Goal: Task Accomplishment & Management: Use online tool/utility

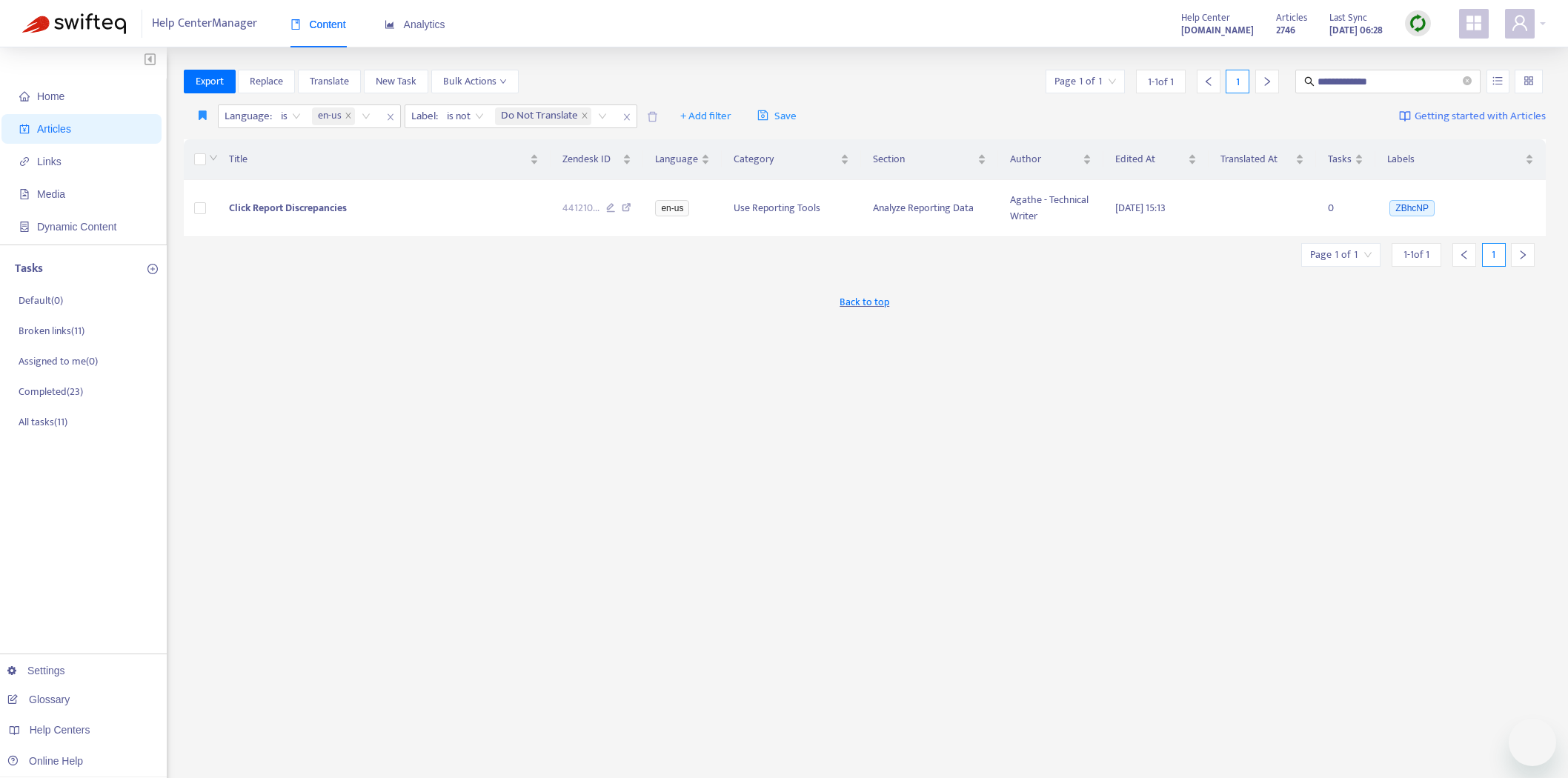
click at [1417, 21] on img at bounding box center [1417, 23] width 18 height 18
click at [1366, 81] on input "**********" at bounding box center [1389, 81] width 143 height 16
click at [1383, 80] on input "**********" at bounding box center [1389, 81] width 143 height 16
type input "*"
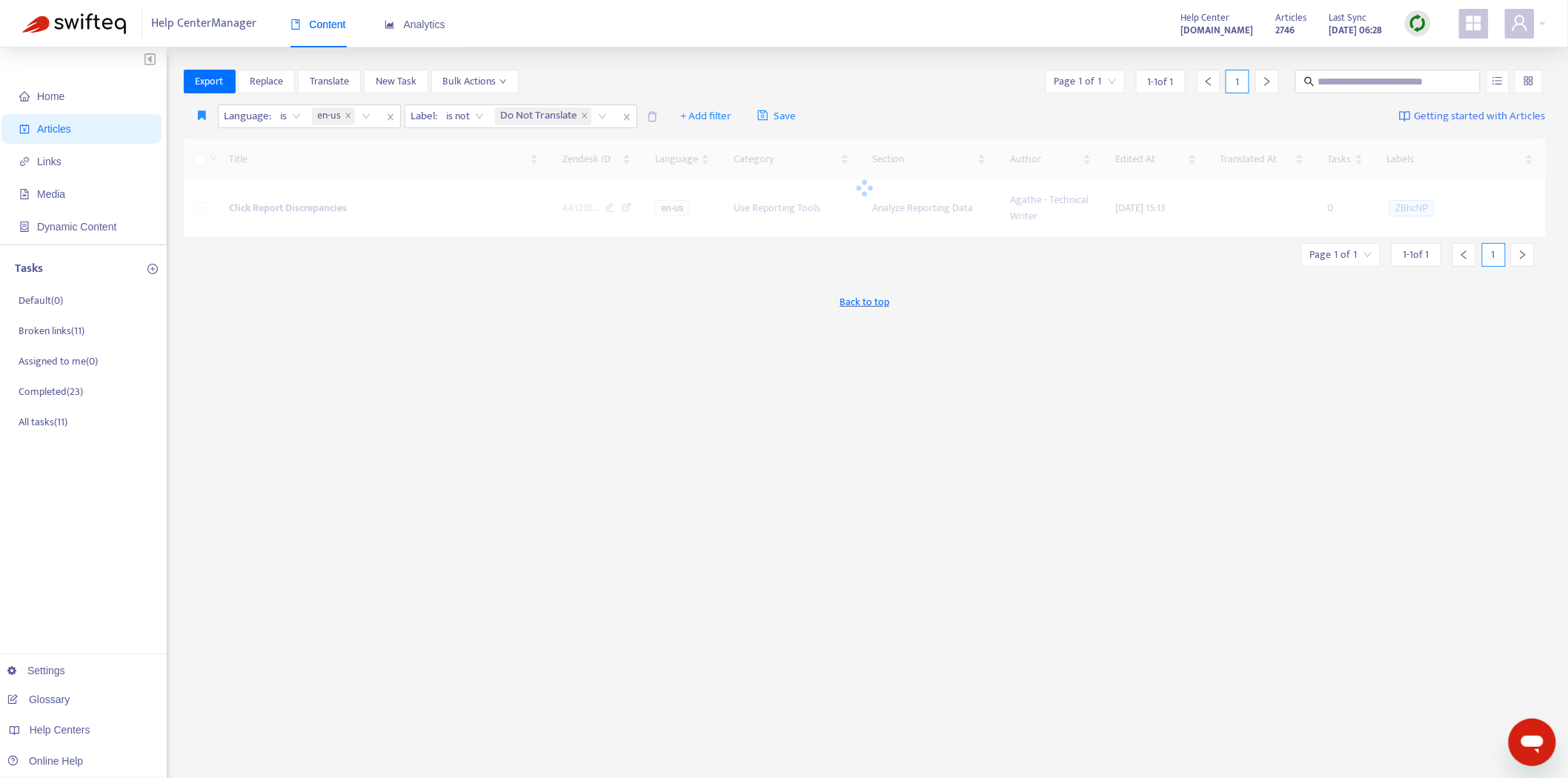
click at [1418, 29] on img at bounding box center [1417, 23] width 18 height 18
click at [1417, 52] on link "Quick Sync" at bounding box center [1448, 53] width 63 height 17
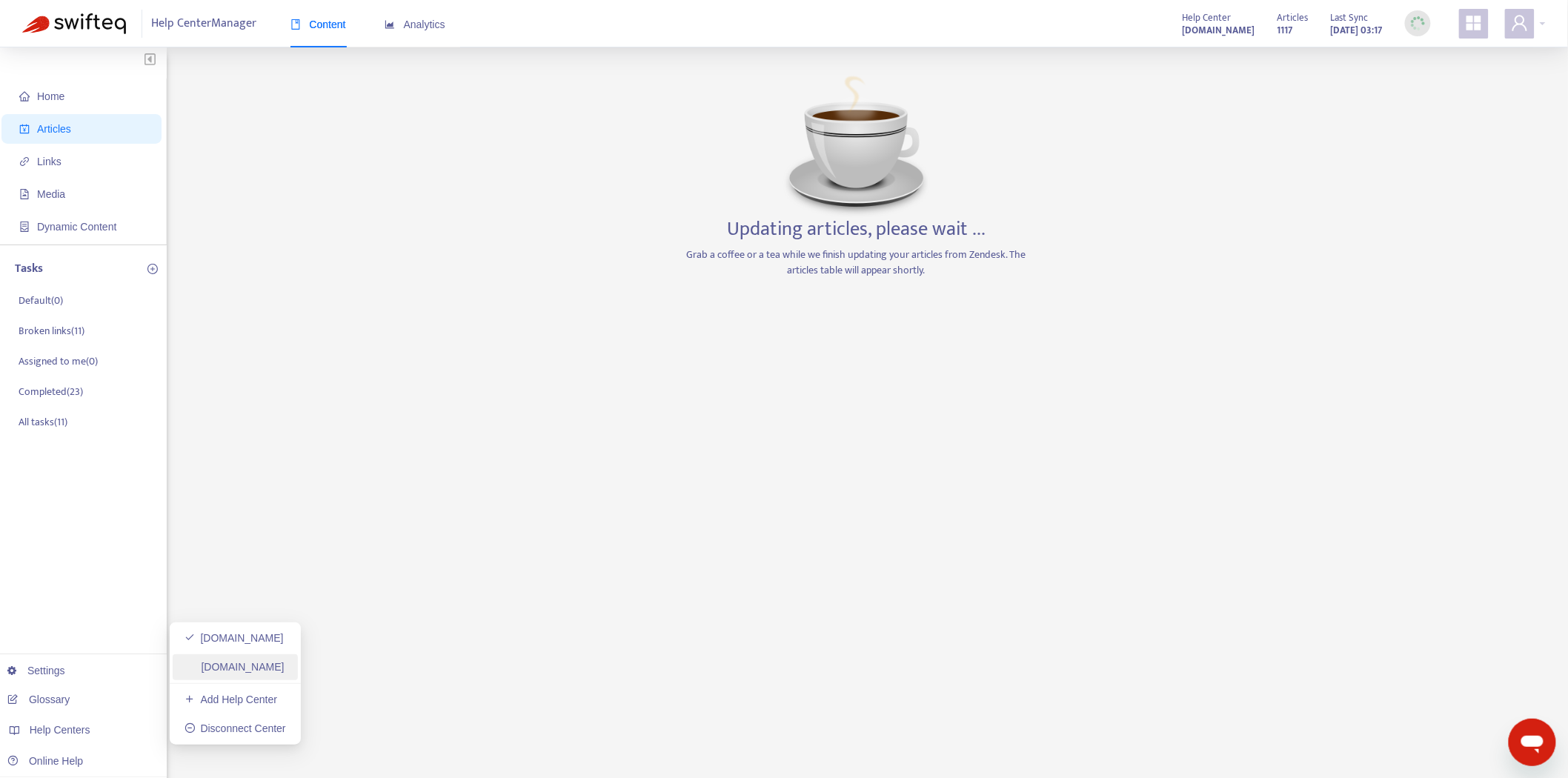
drag, startPoint x: 224, startPoint y: 664, endPoint x: 275, endPoint y: 653, distance: 52.2
click at [224, 664] on link "[DOMAIN_NAME]" at bounding box center [235, 667] width 100 height 12
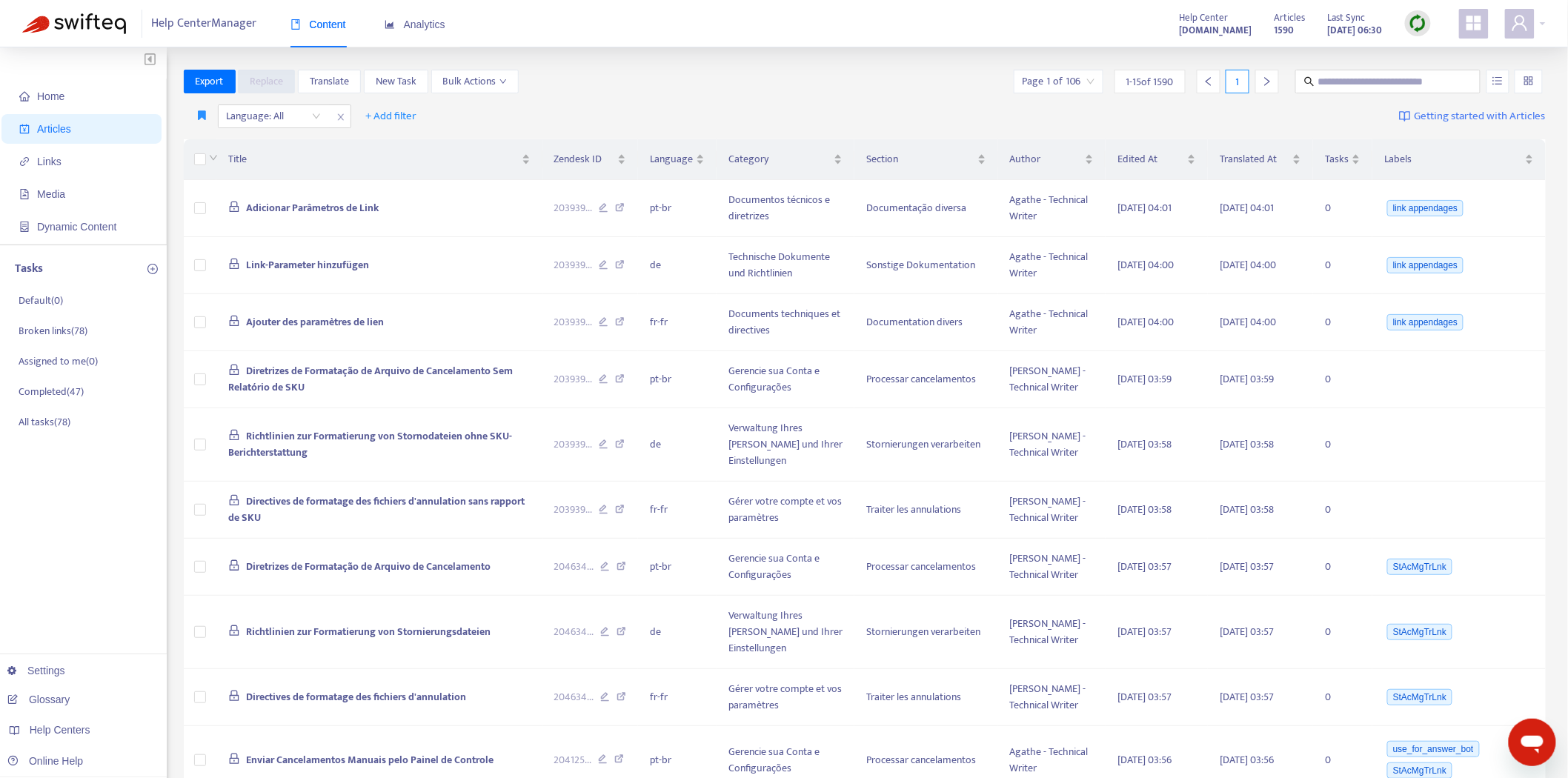
click at [1413, 22] on img at bounding box center [1417, 23] width 18 height 18
click at [1423, 49] on link "Quick Sync" at bounding box center [1448, 53] width 63 height 17
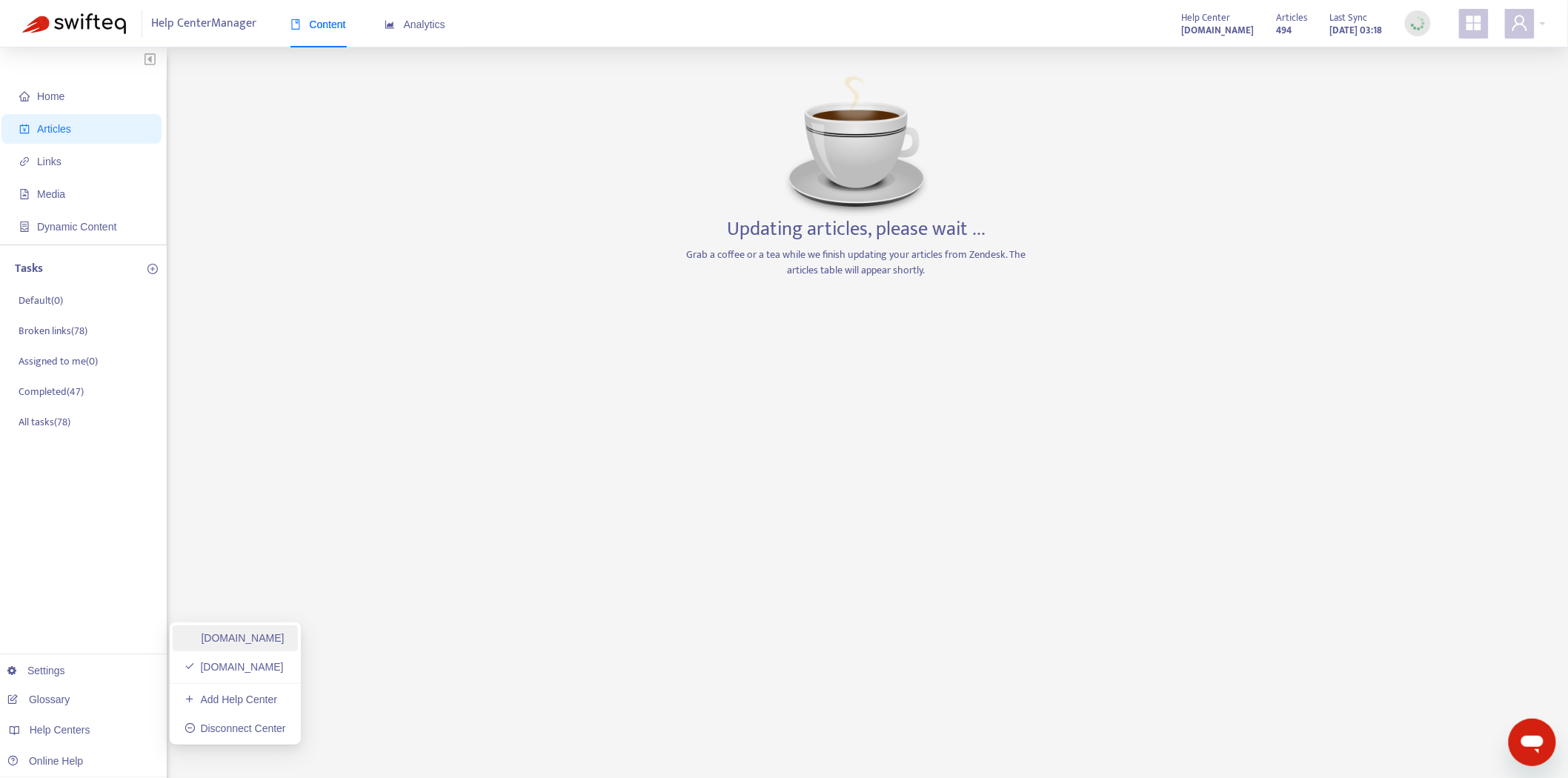
click at [248, 633] on link "[DOMAIN_NAME]" at bounding box center [235, 637] width 100 height 12
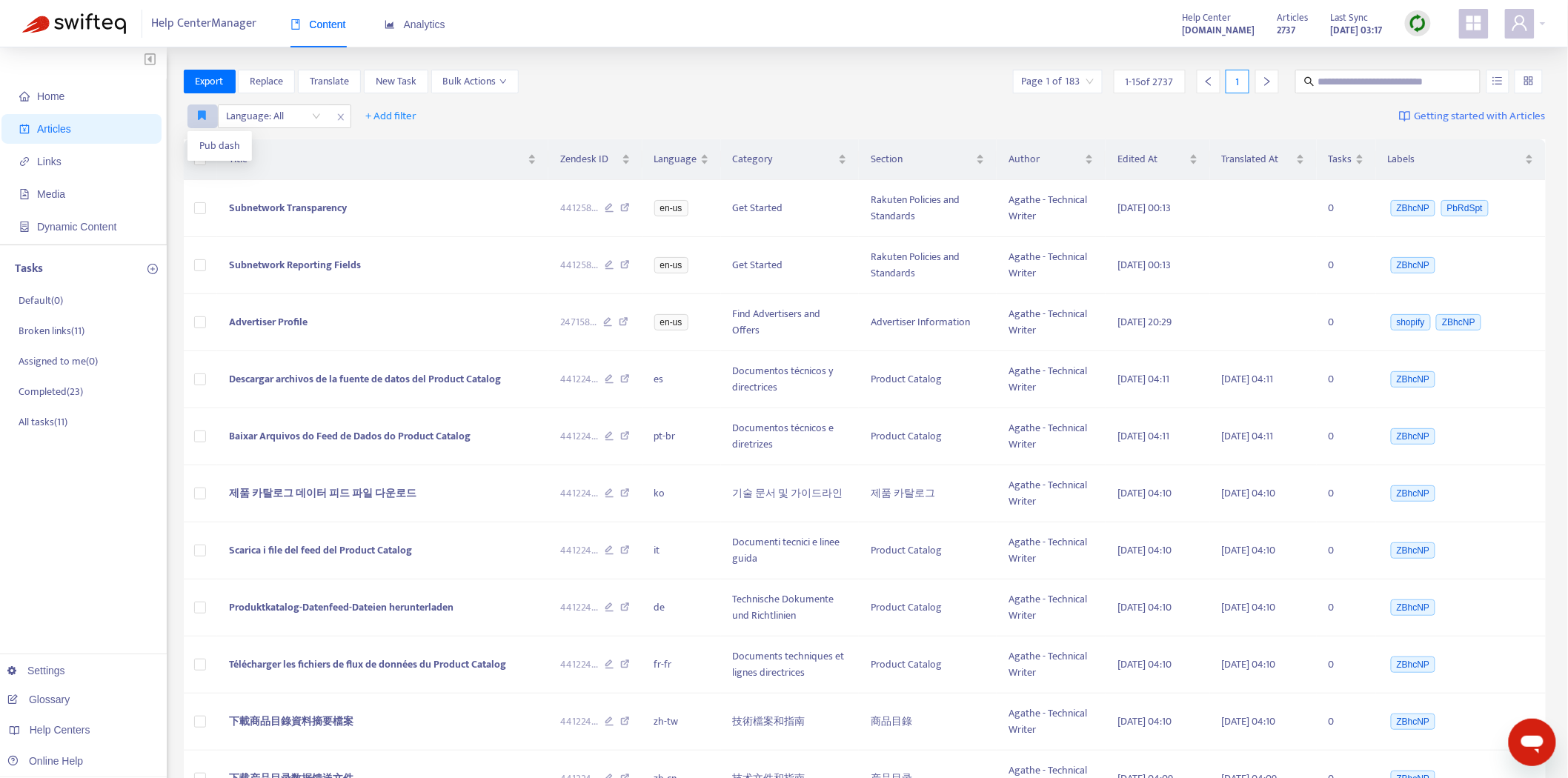
click at [205, 114] on icon "button" at bounding box center [202, 115] width 8 height 11
click at [202, 143] on span "Pub dash" at bounding box center [219, 146] width 41 height 16
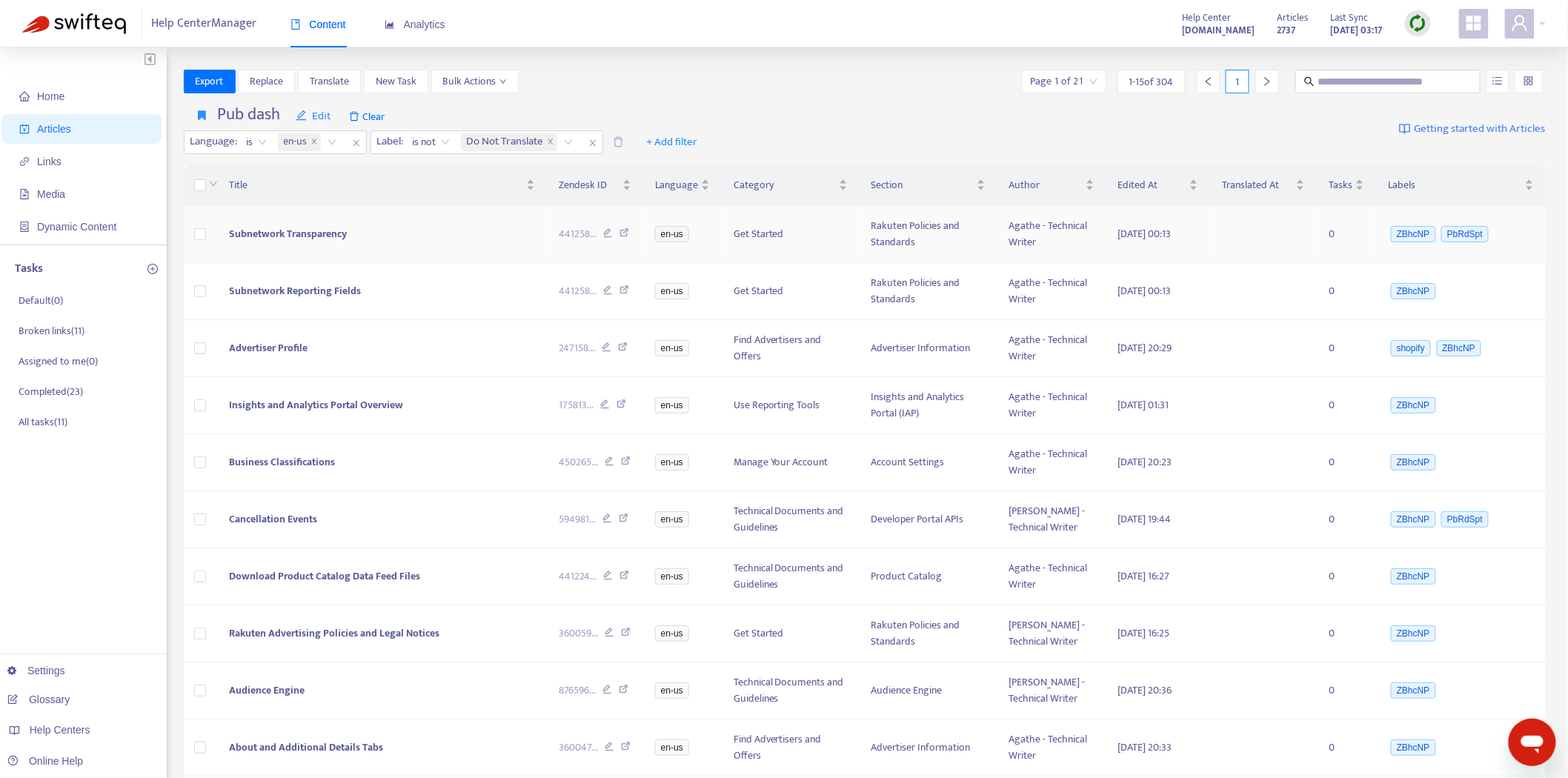
click at [297, 223] on td "Subnetwork Transparency" at bounding box center [382, 235] width 330 height 57
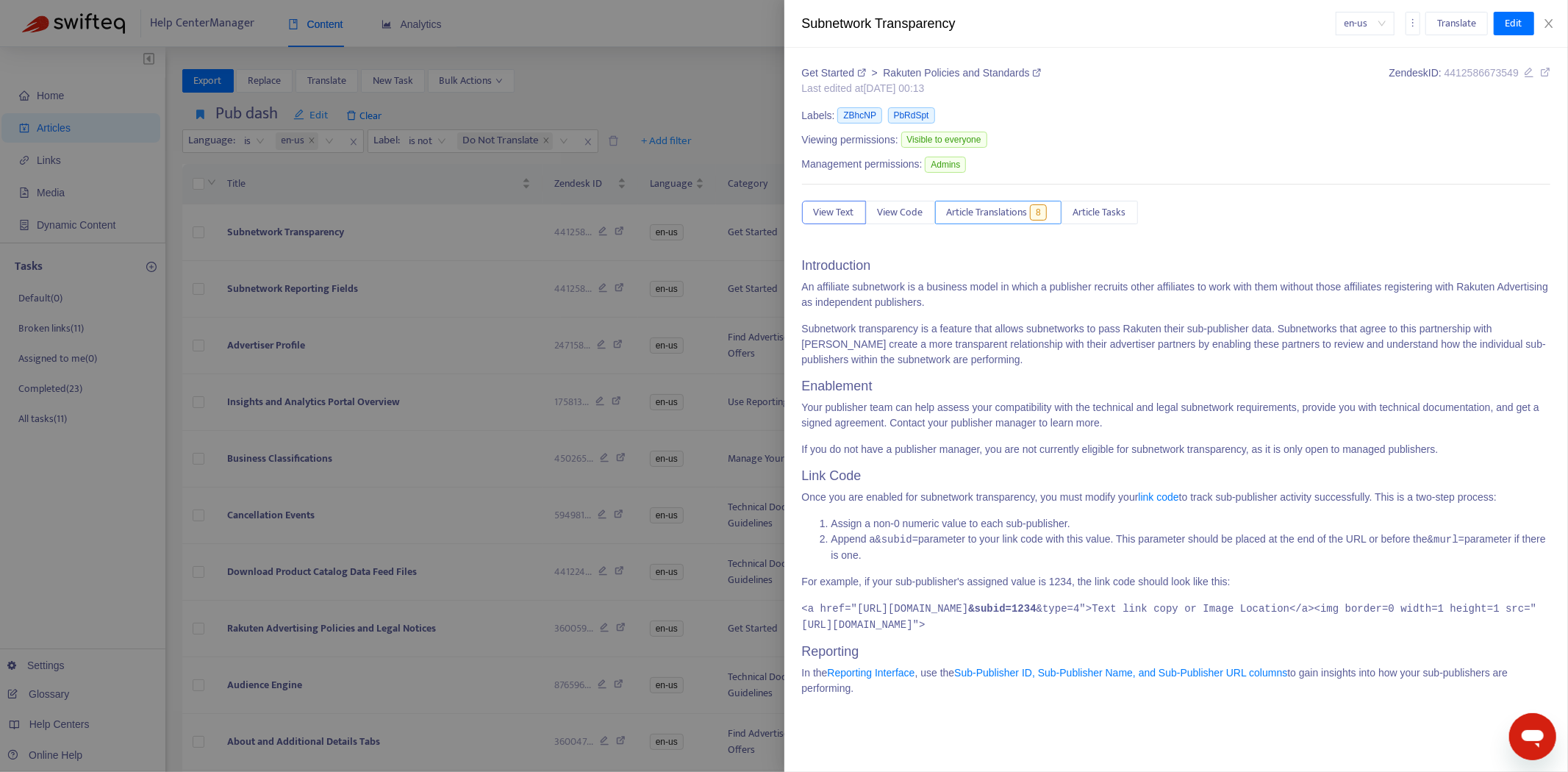
click at [989, 210] on span "Article Translations" at bounding box center [987, 213] width 81 height 16
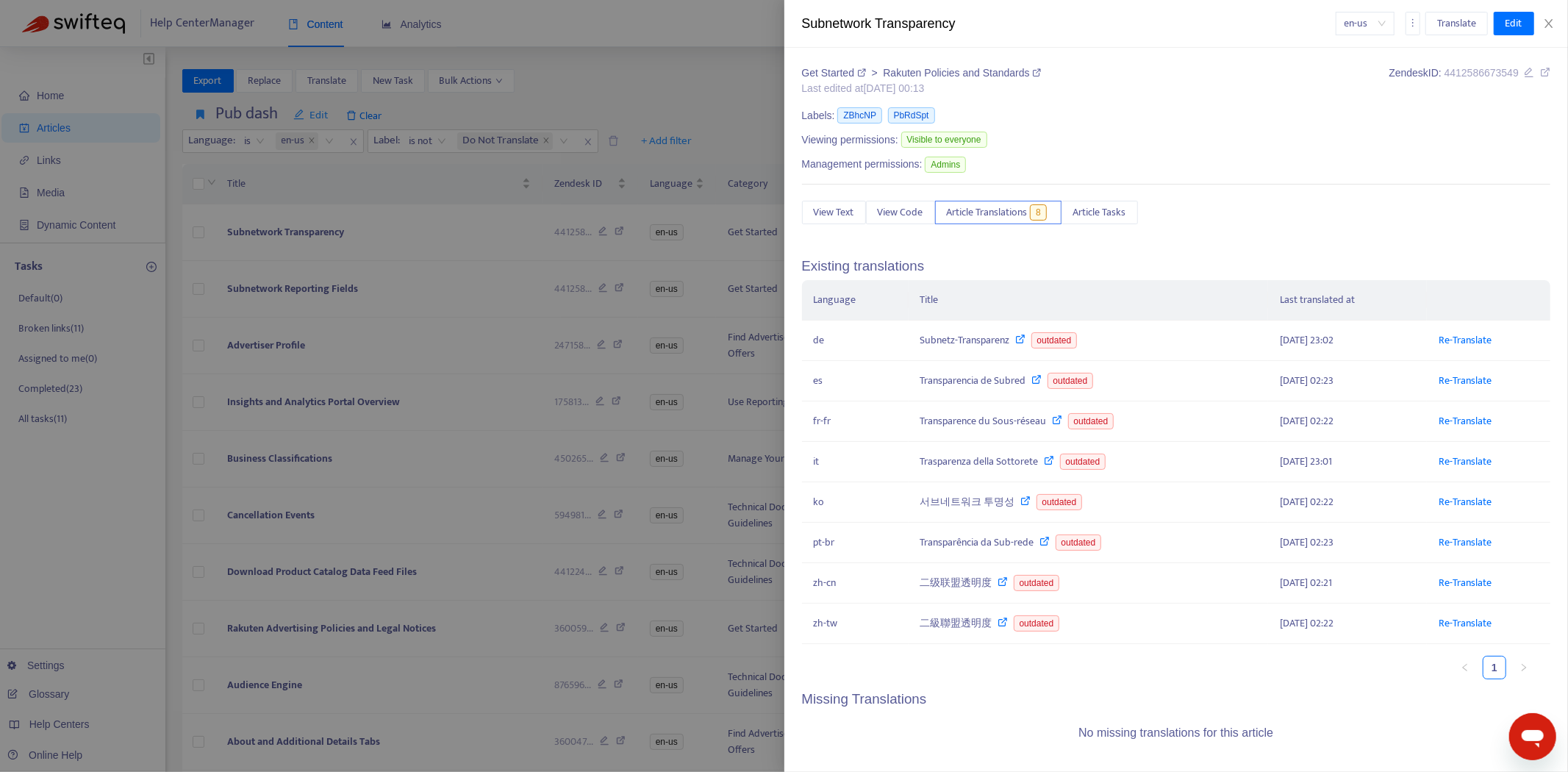
click at [333, 276] on div at bounding box center [784, 386] width 1568 height 772
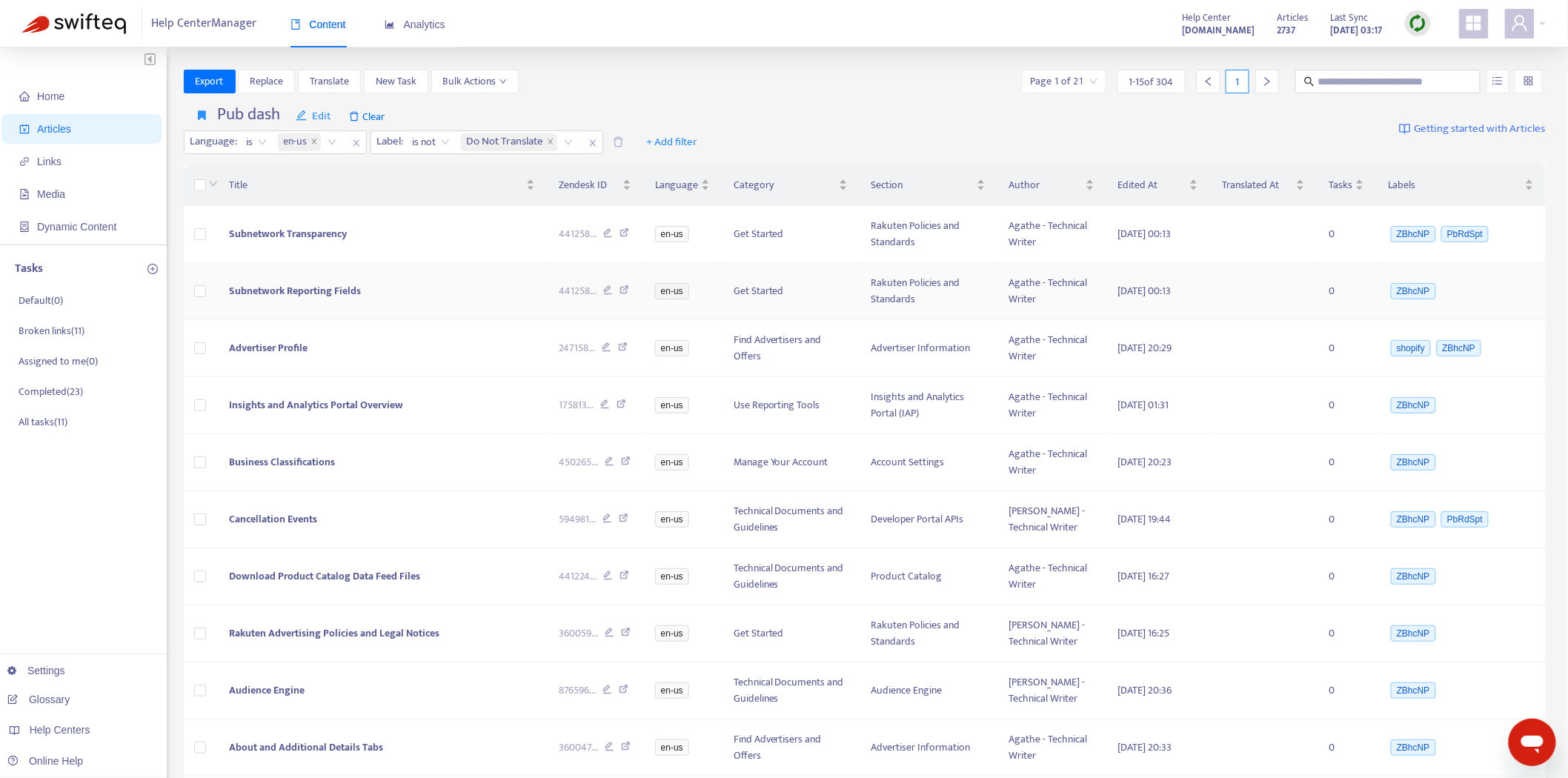
click at [309, 291] on span "Subnetwork Reporting Fields" at bounding box center [295, 290] width 132 height 17
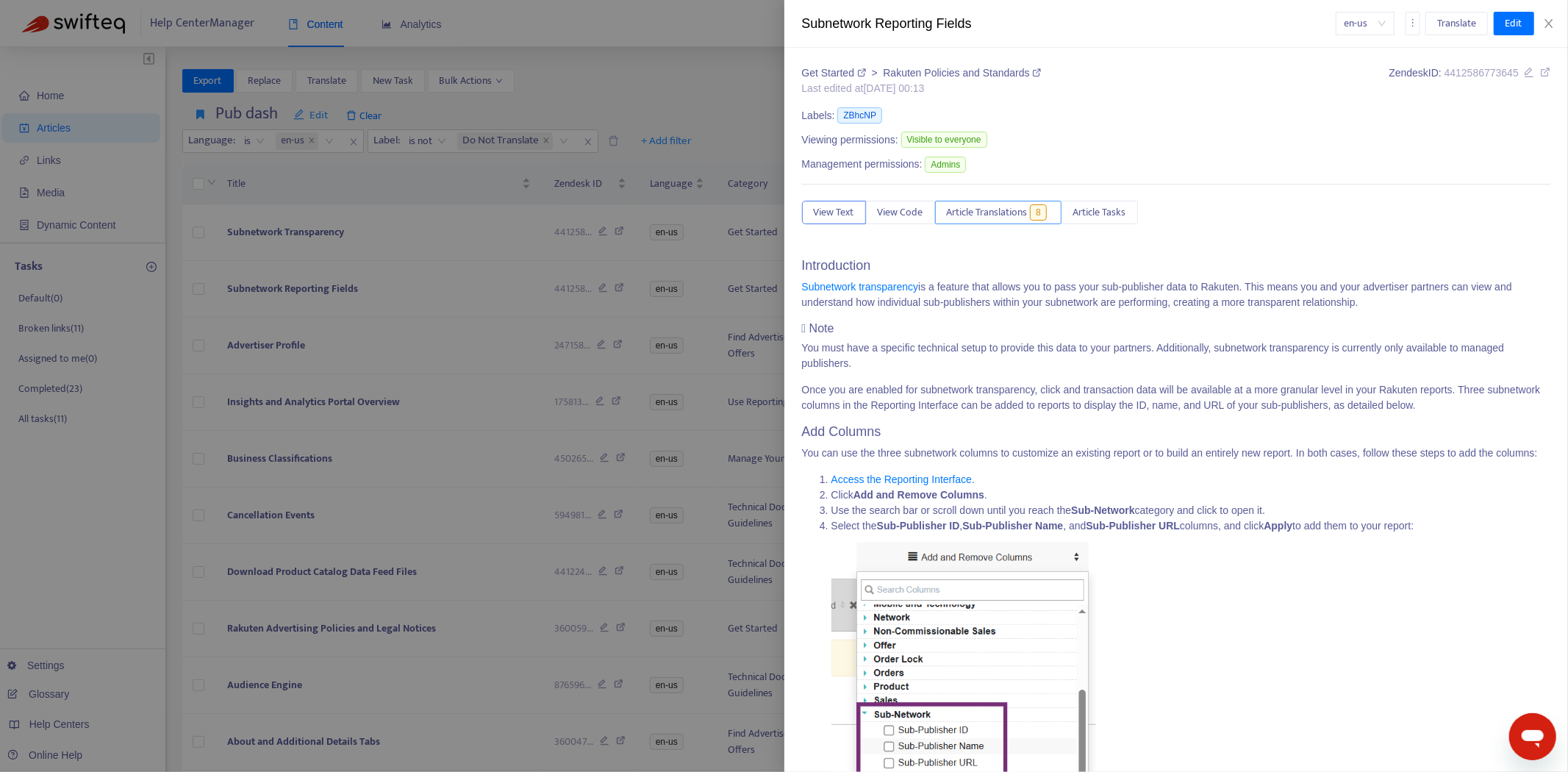
click at [960, 204] on button "Article Translations 8" at bounding box center [998, 213] width 126 height 24
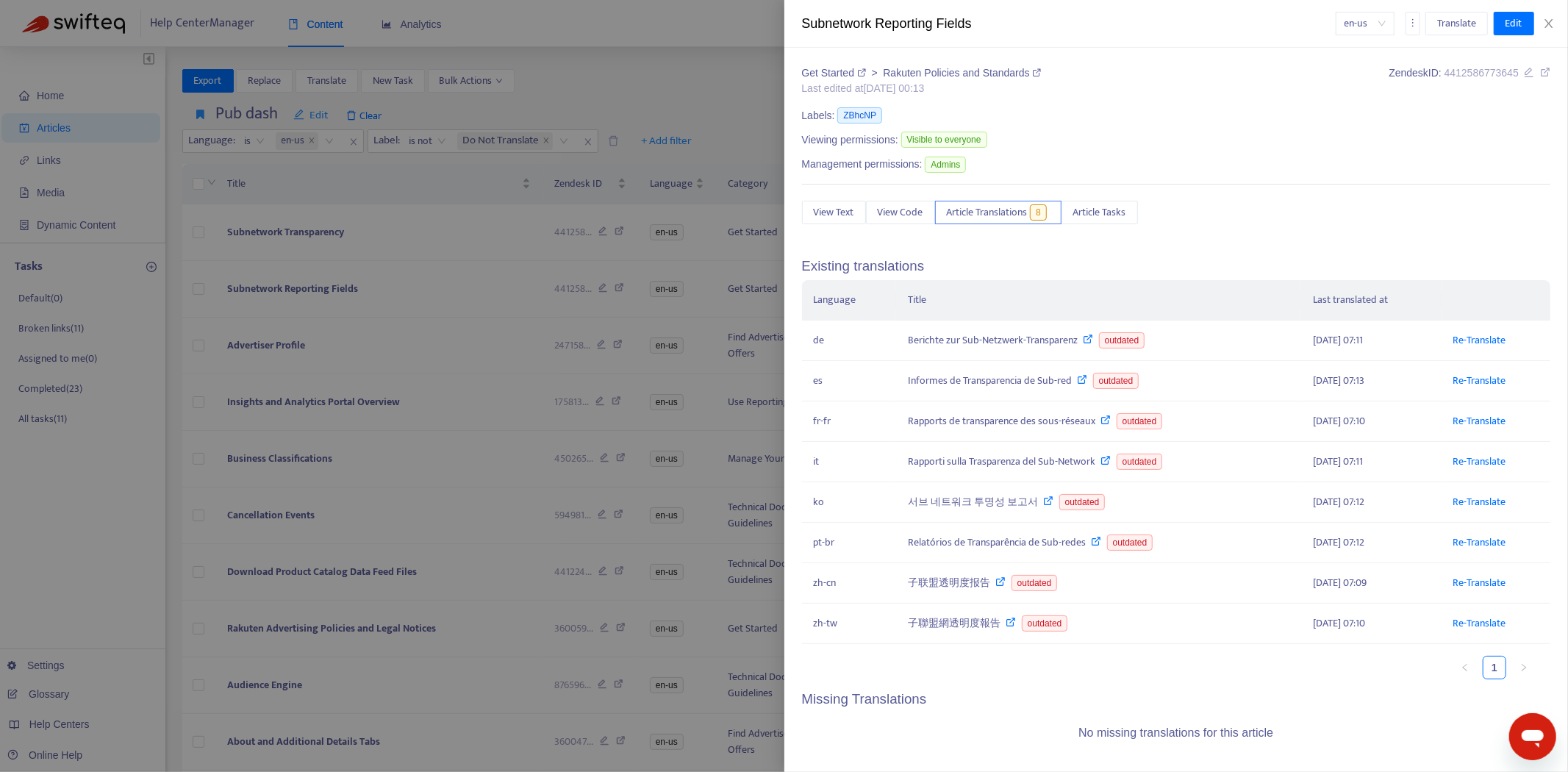
click at [197, 412] on div at bounding box center [784, 386] width 1568 height 772
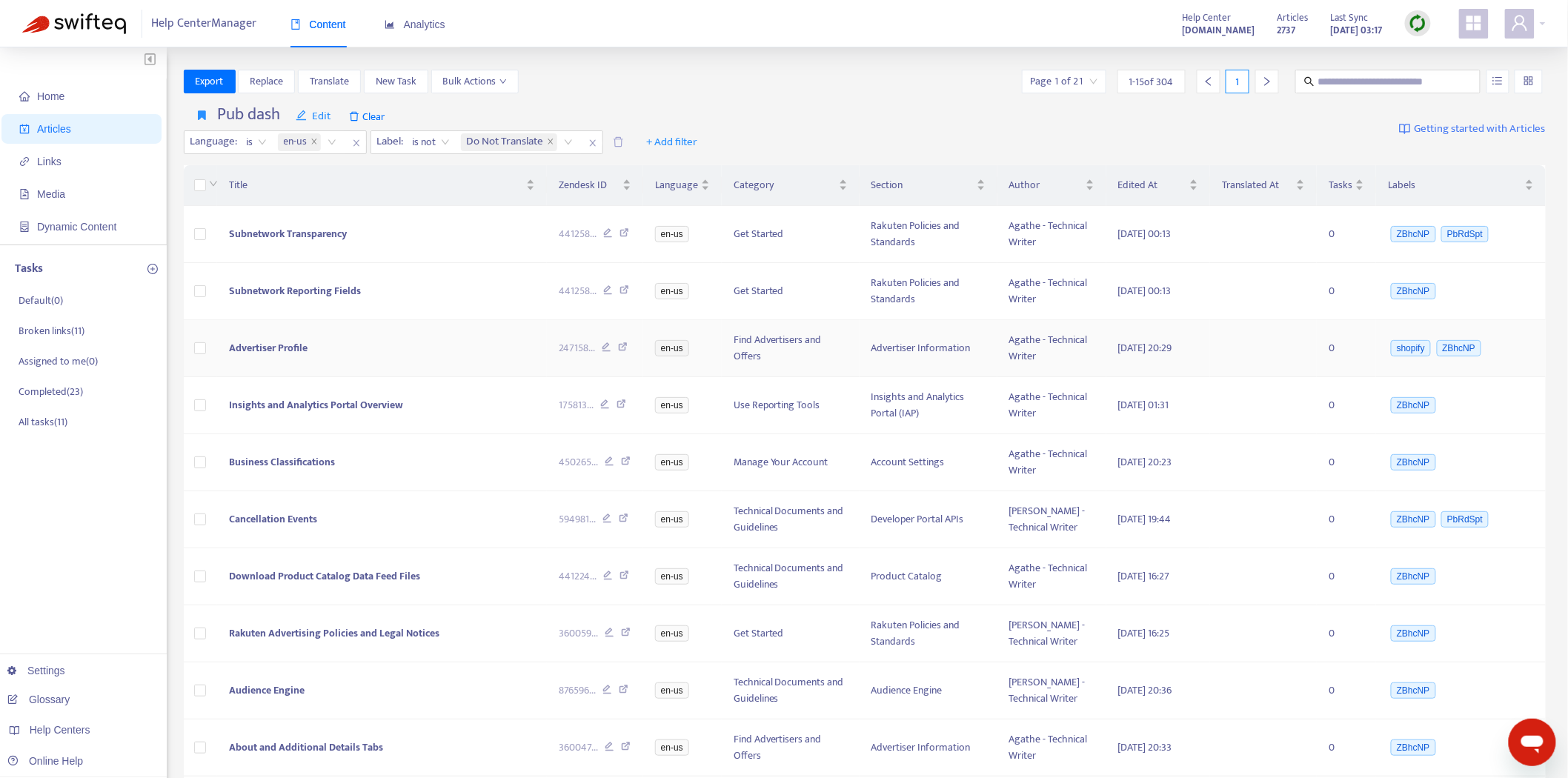
click at [258, 343] on span "Advertiser Profile" at bounding box center [268, 347] width 79 height 17
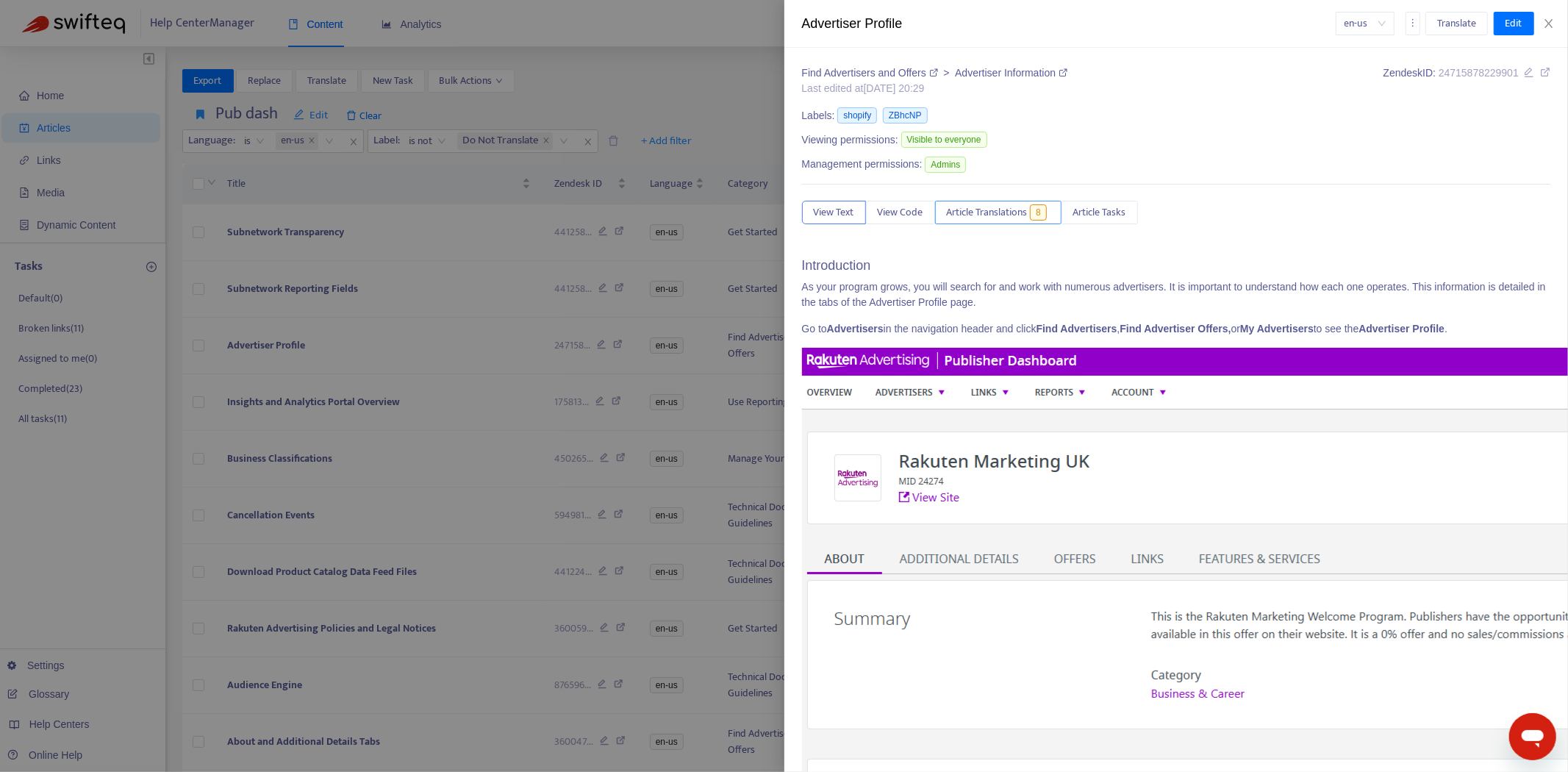
click at [1027, 217] on span "Article Translations" at bounding box center [987, 213] width 81 height 16
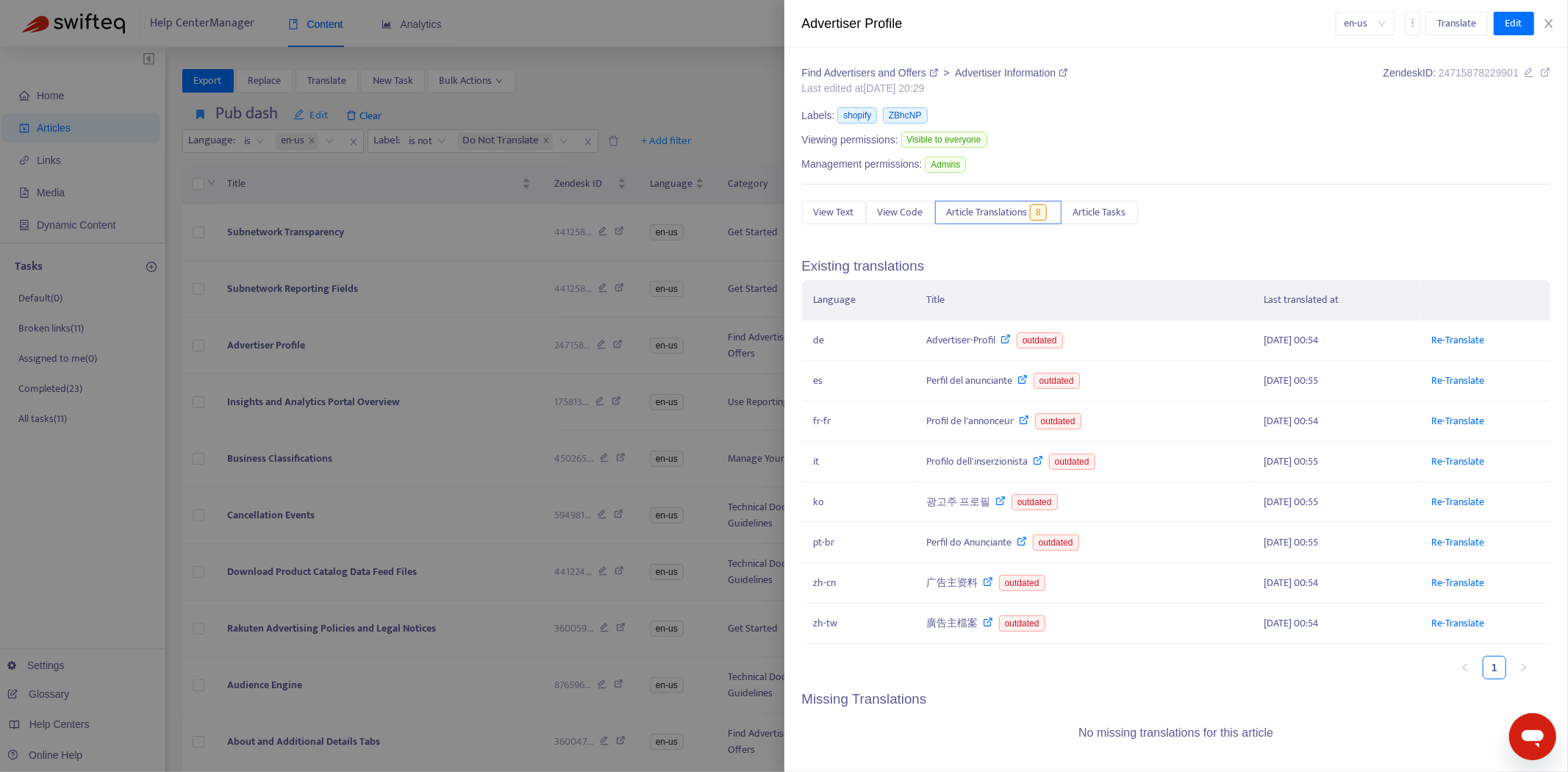
click at [273, 397] on div at bounding box center [784, 386] width 1568 height 772
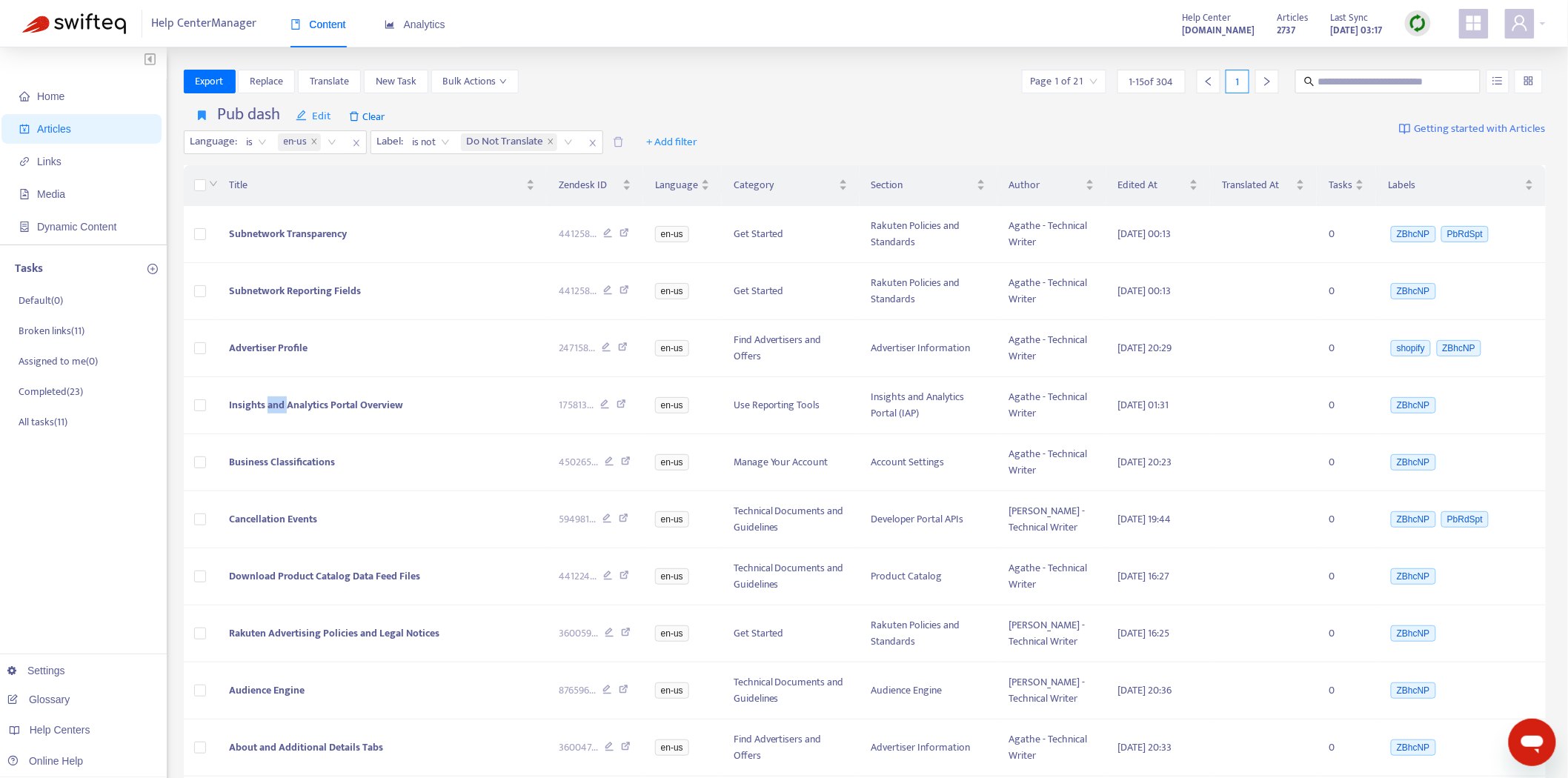
click at [275, 401] on span "Insights and Analytics Portal Overview" at bounding box center [316, 405] width 174 height 17
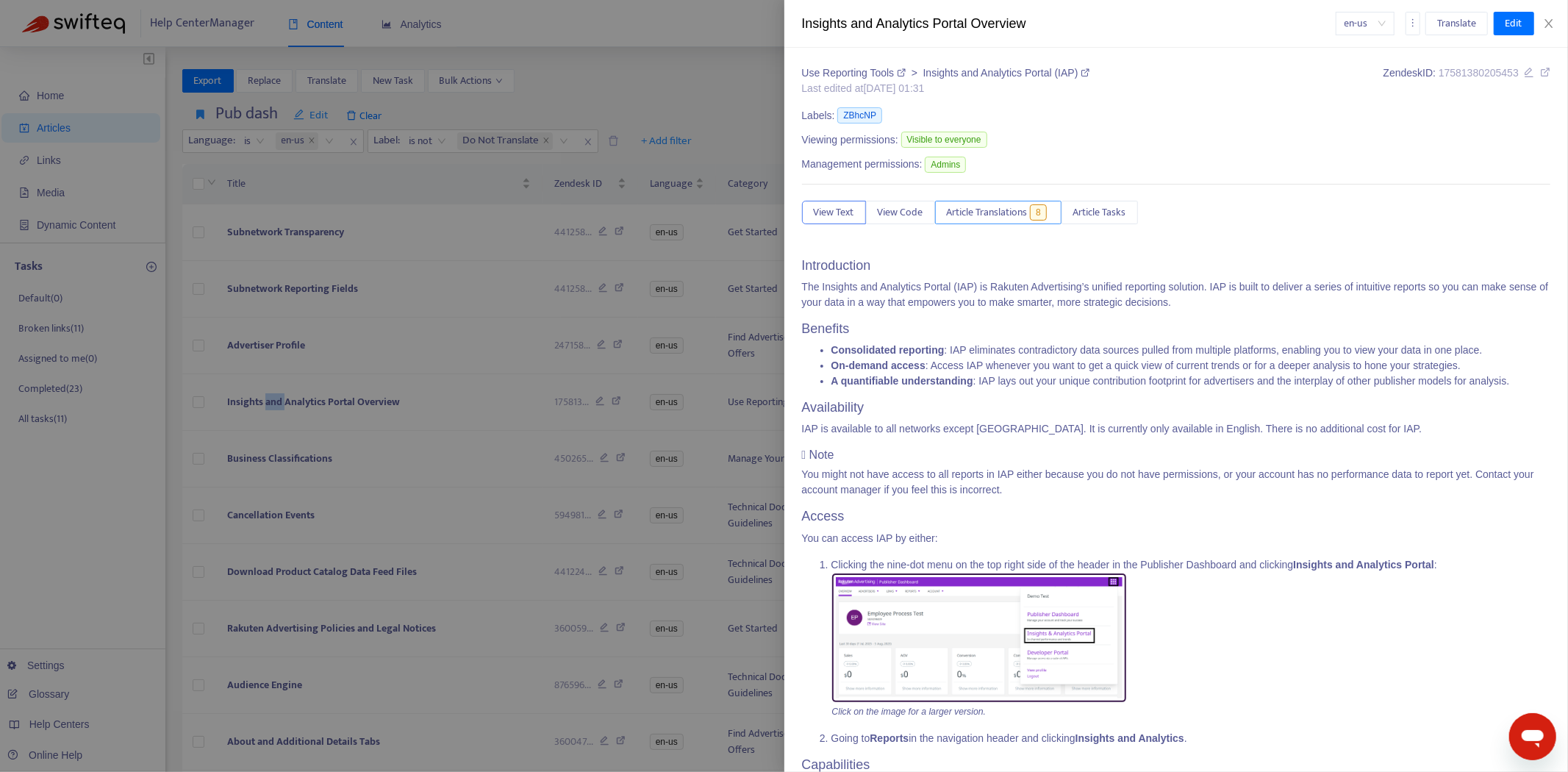
click at [985, 206] on span "Article Translations" at bounding box center [987, 213] width 81 height 16
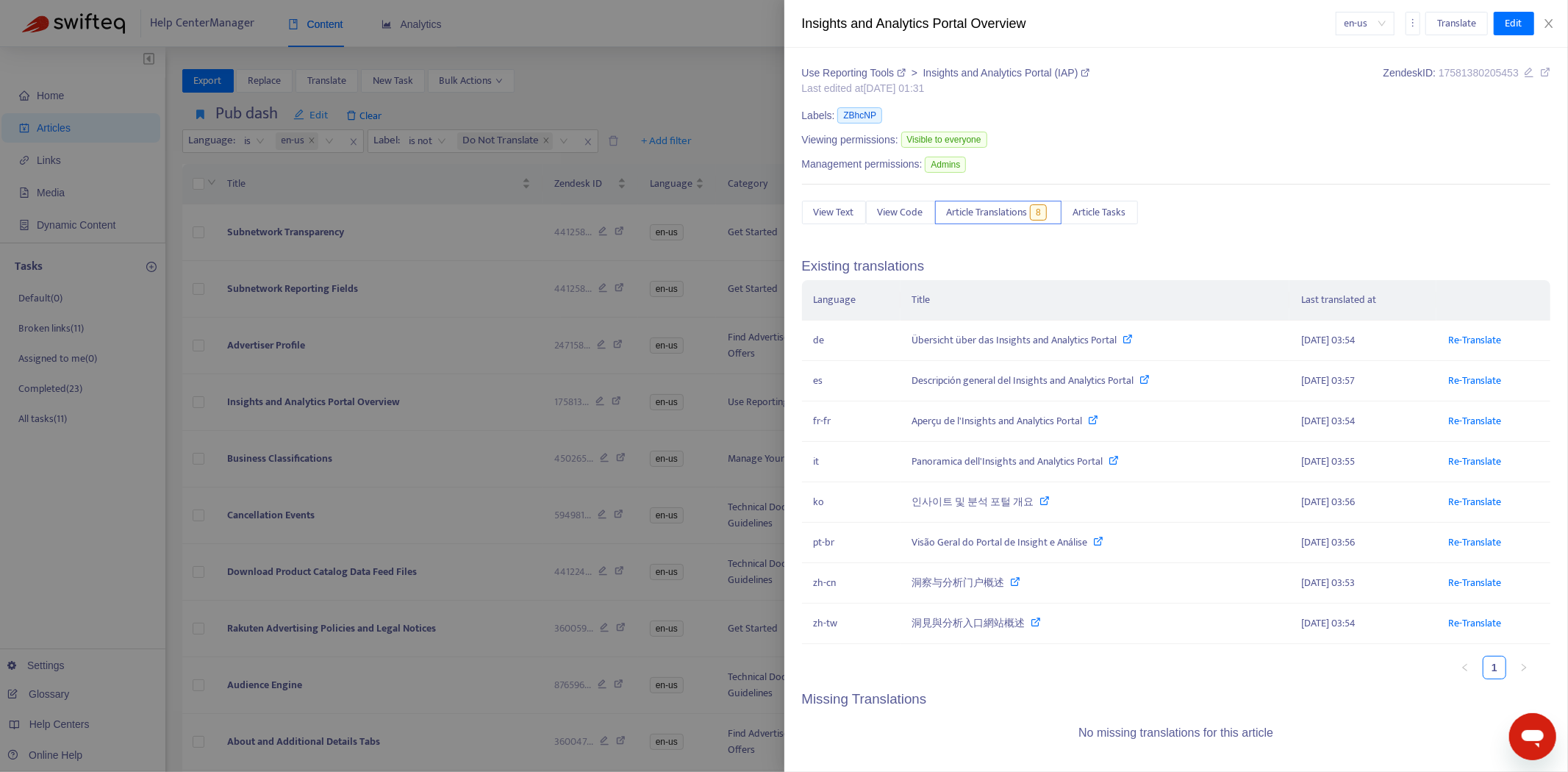
click at [289, 405] on div at bounding box center [784, 386] width 1568 height 772
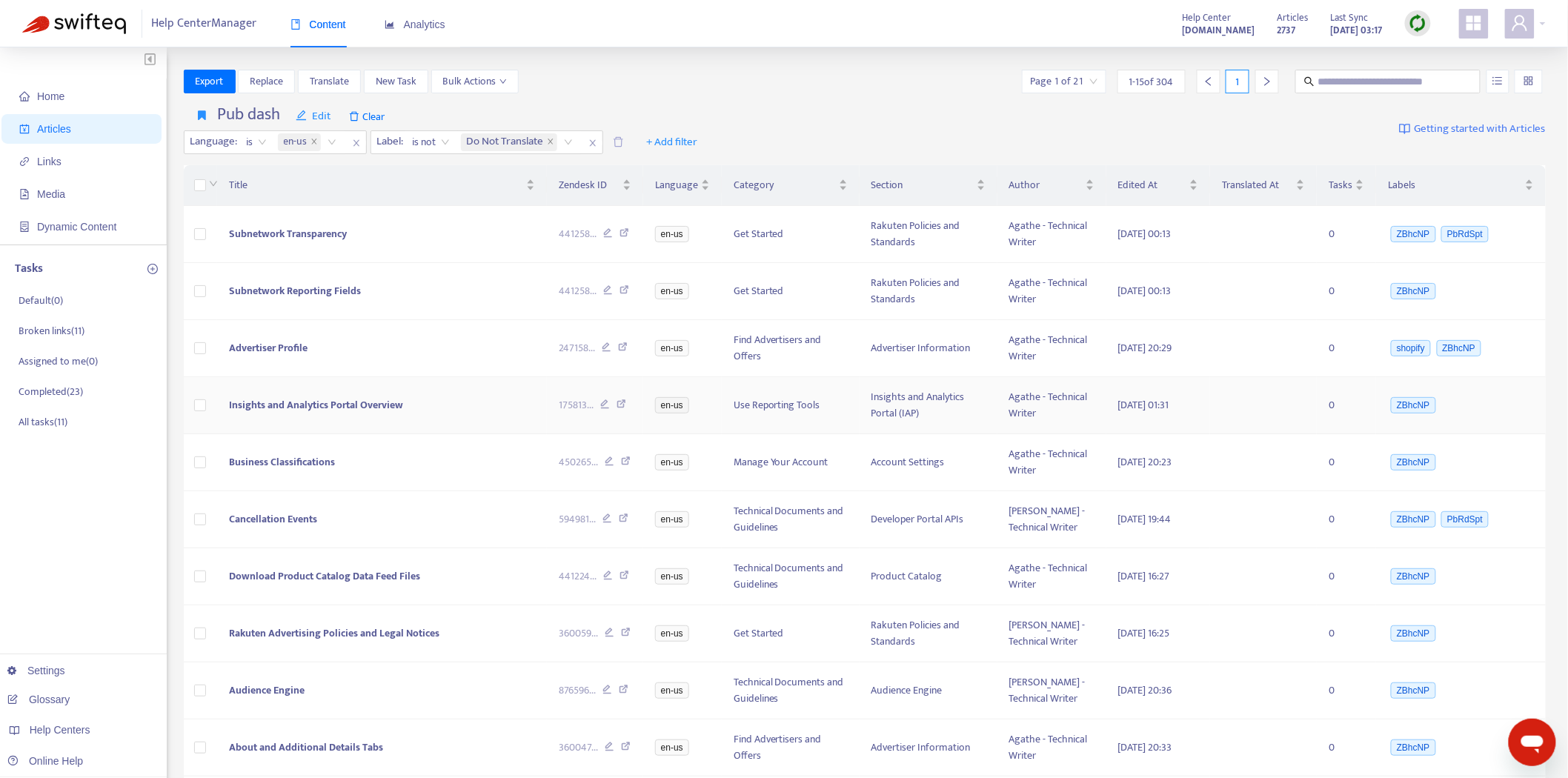
click at [277, 397] on span "Insights and Analytics Portal Overview" at bounding box center [316, 405] width 174 height 17
click at [359, 404] on body "Help Center Manager Content Analytics Help Center [DOMAIN_NAME] Articles 2737 L…" at bounding box center [784, 572] width 1568 height 1144
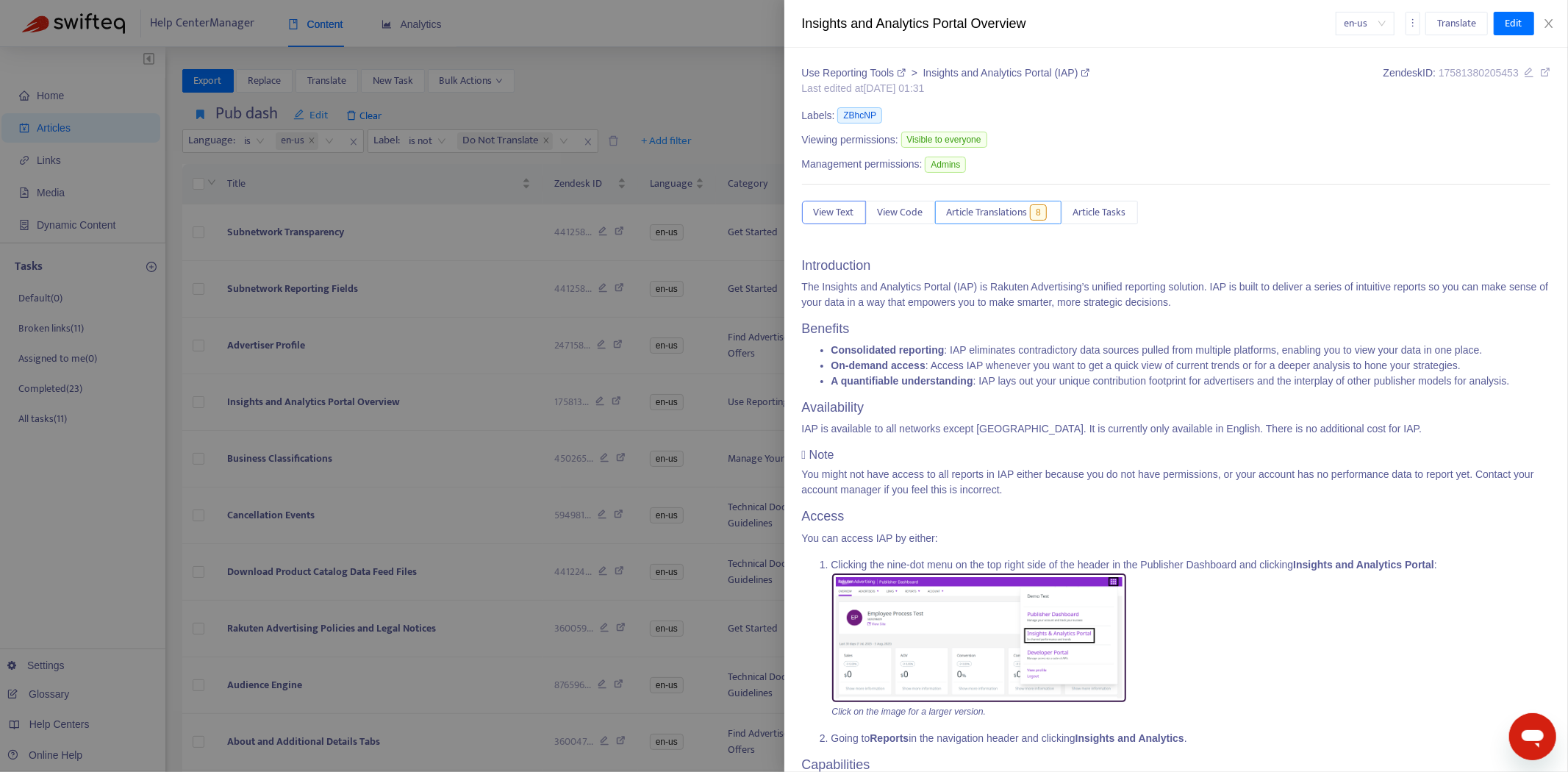
click at [973, 210] on span "Article Translations" at bounding box center [987, 213] width 81 height 16
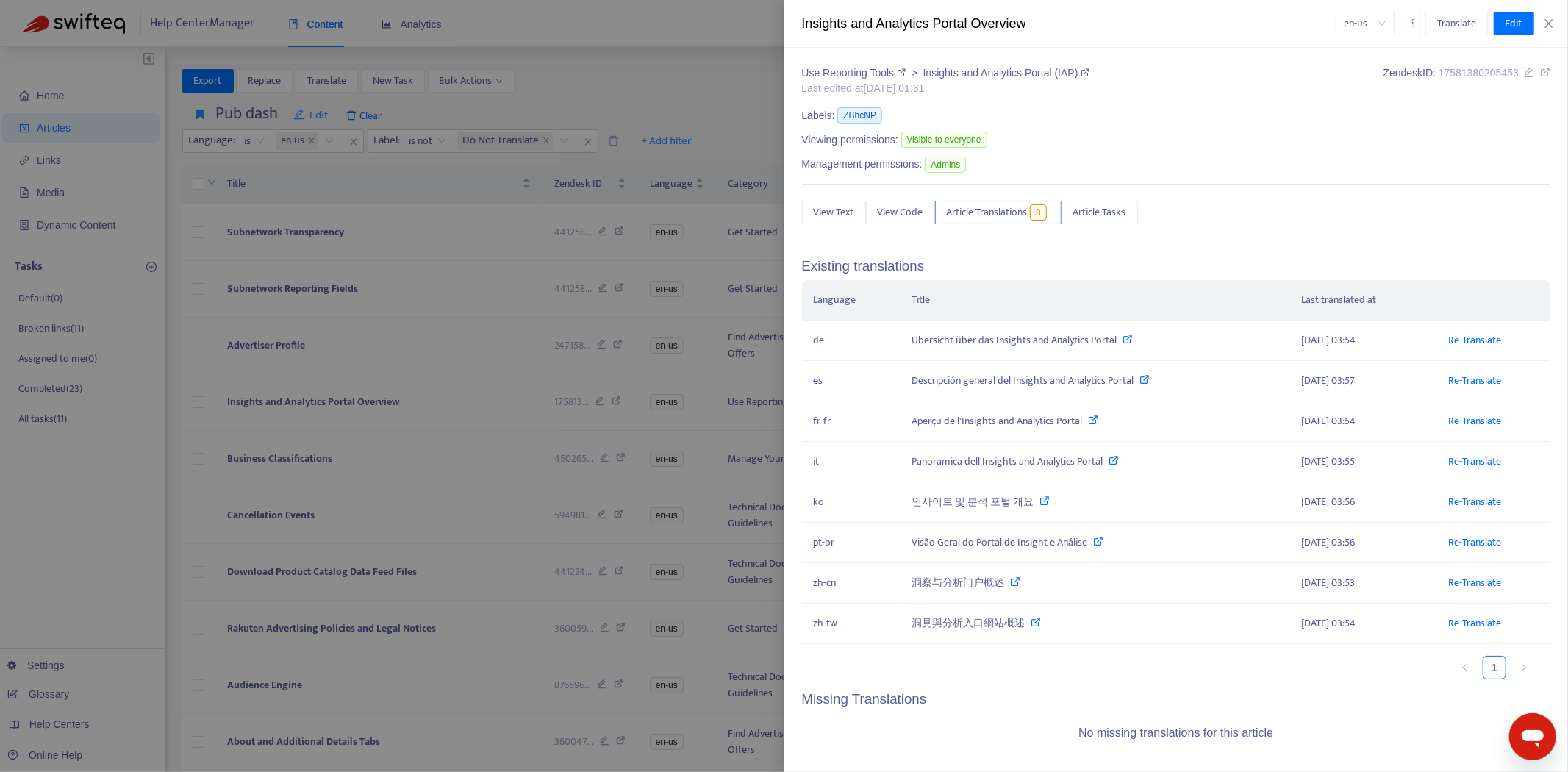
click at [303, 364] on div at bounding box center [784, 386] width 1568 height 772
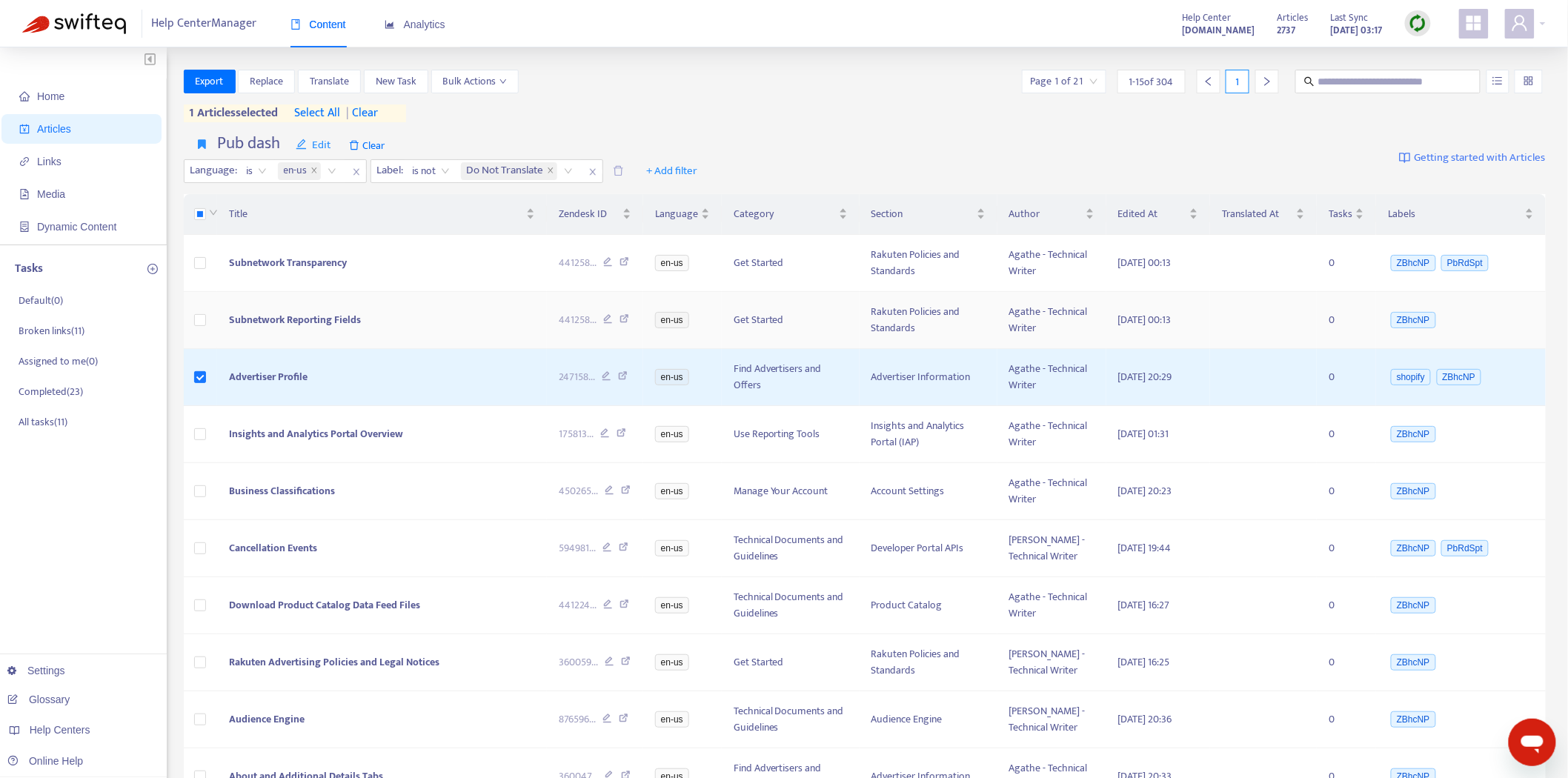
click at [194, 314] on td at bounding box center [201, 320] width 34 height 57
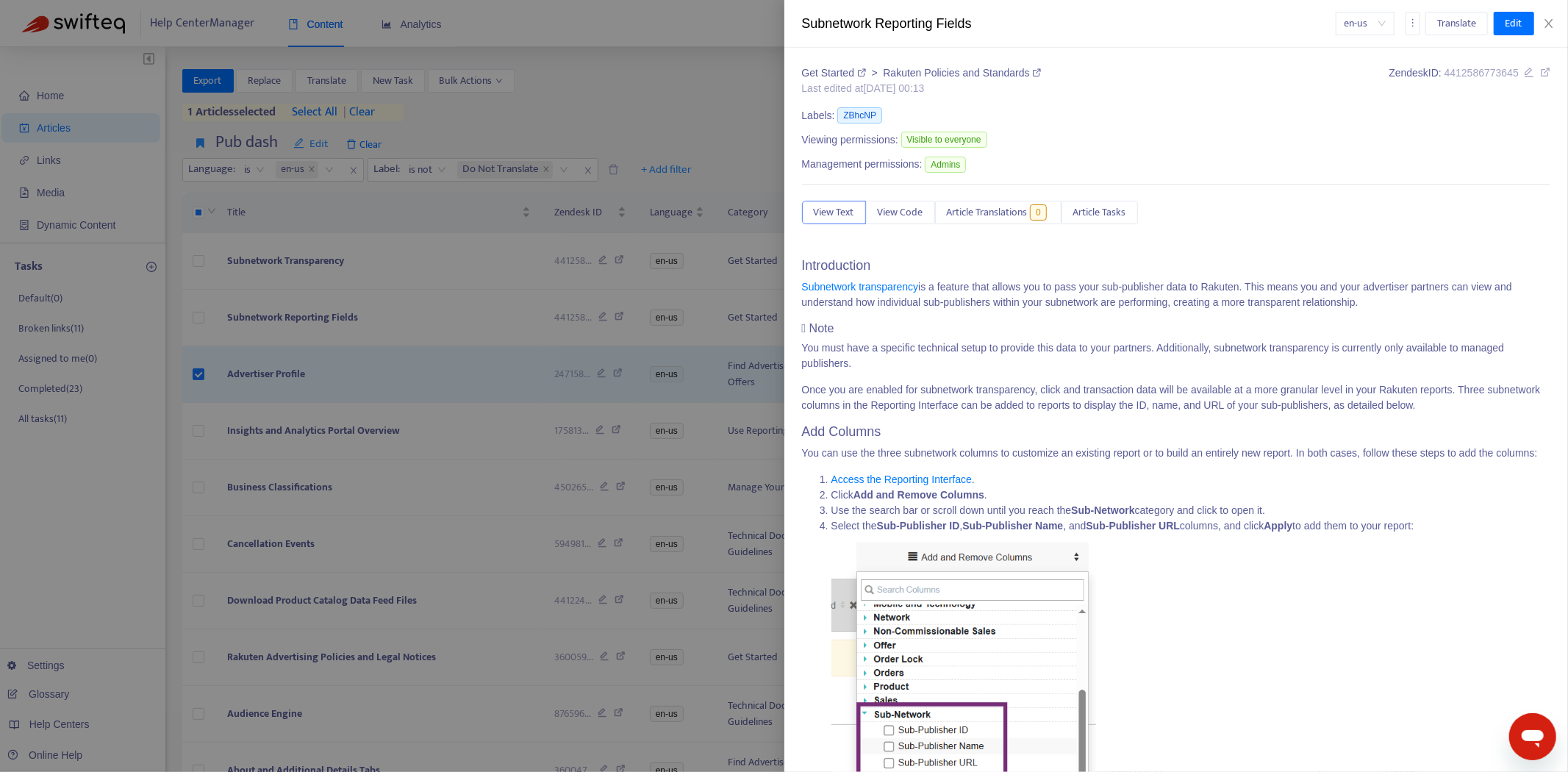
click at [192, 316] on div at bounding box center [784, 386] width 1568 height 772
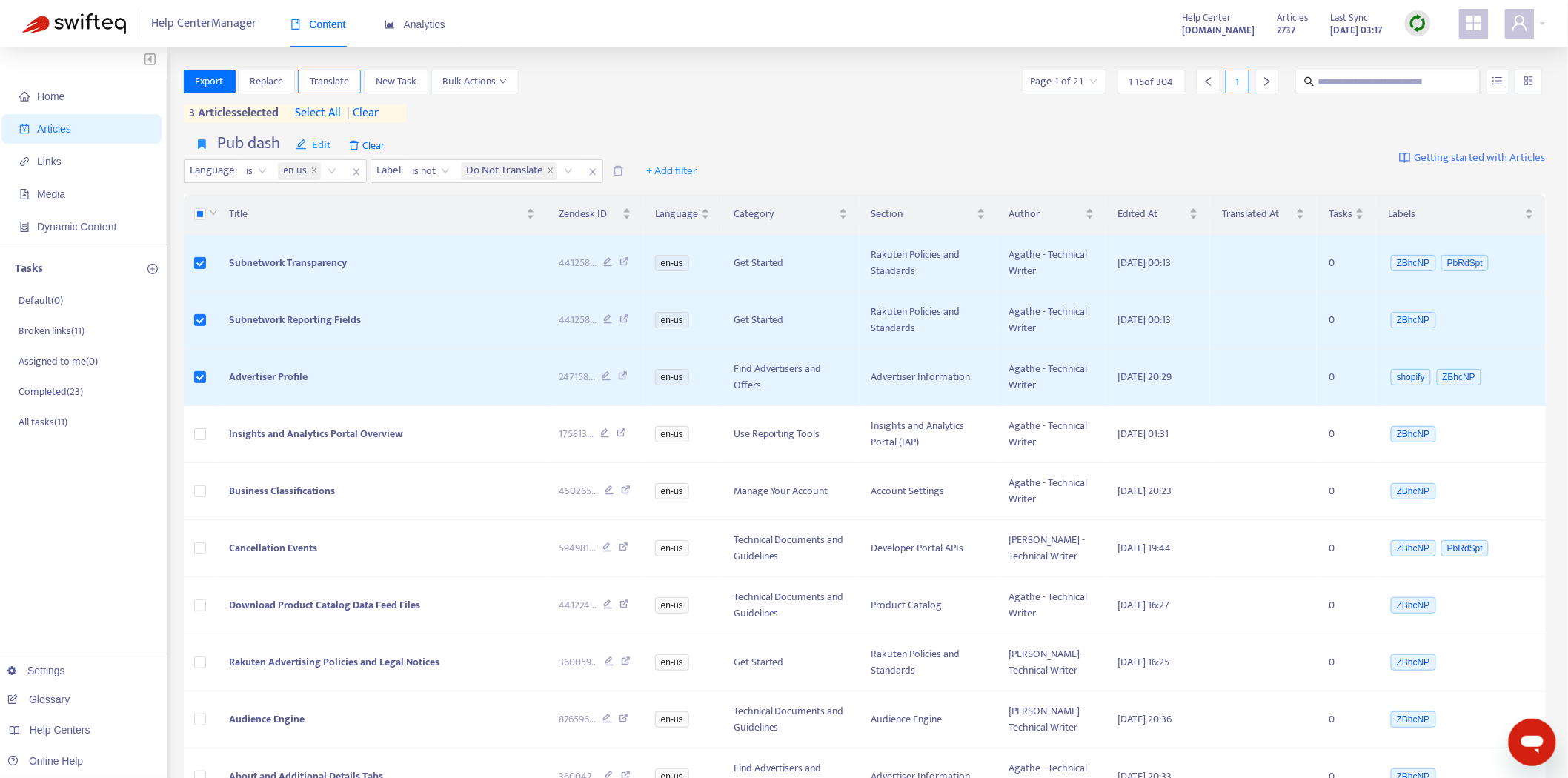
click at [334, 76] on span "Translate" at bounding box center [329, 81] width 39 height 16
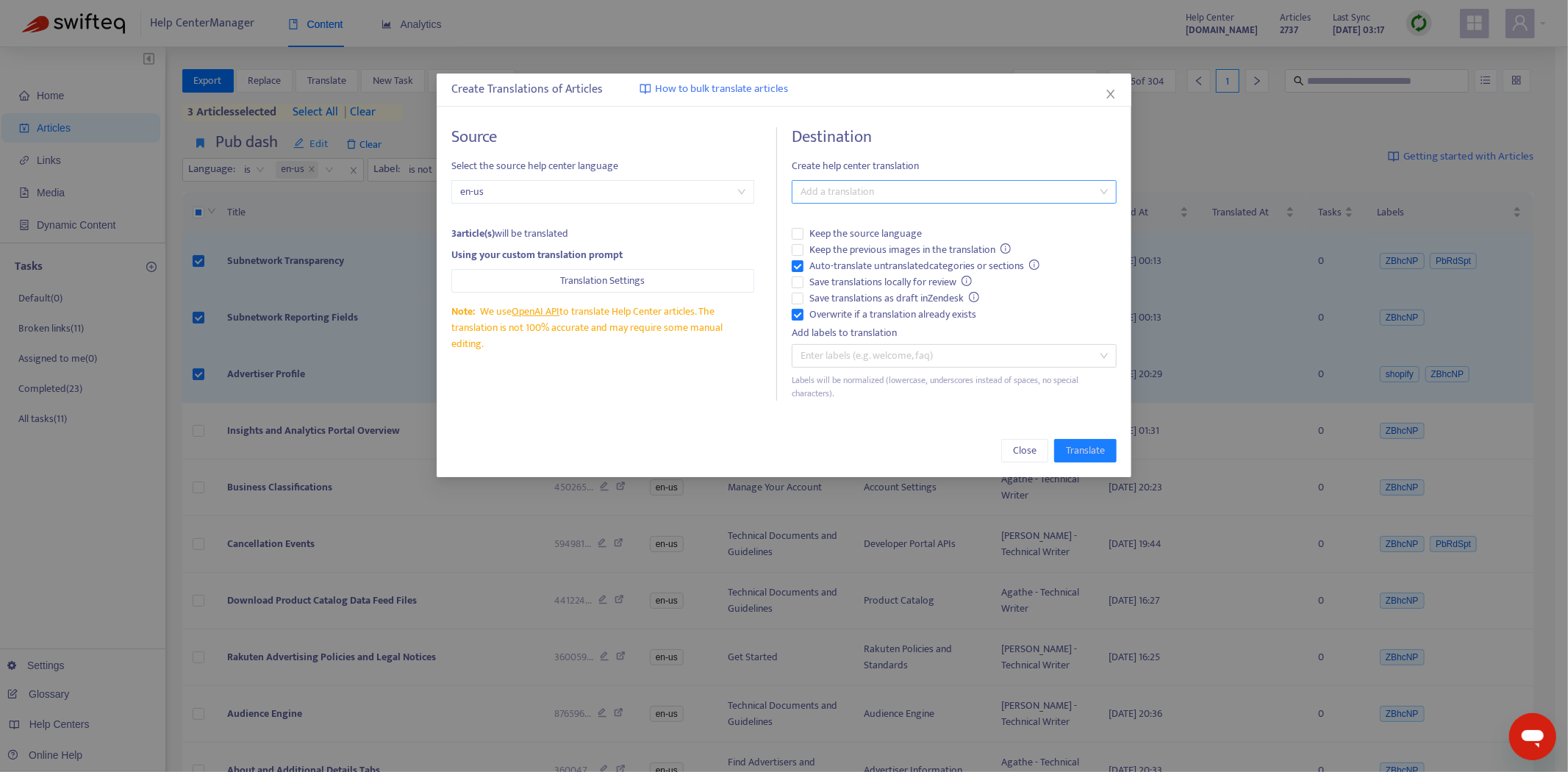
click at [908, 186] on div at bounding box center [946, 192] width 303 height 17
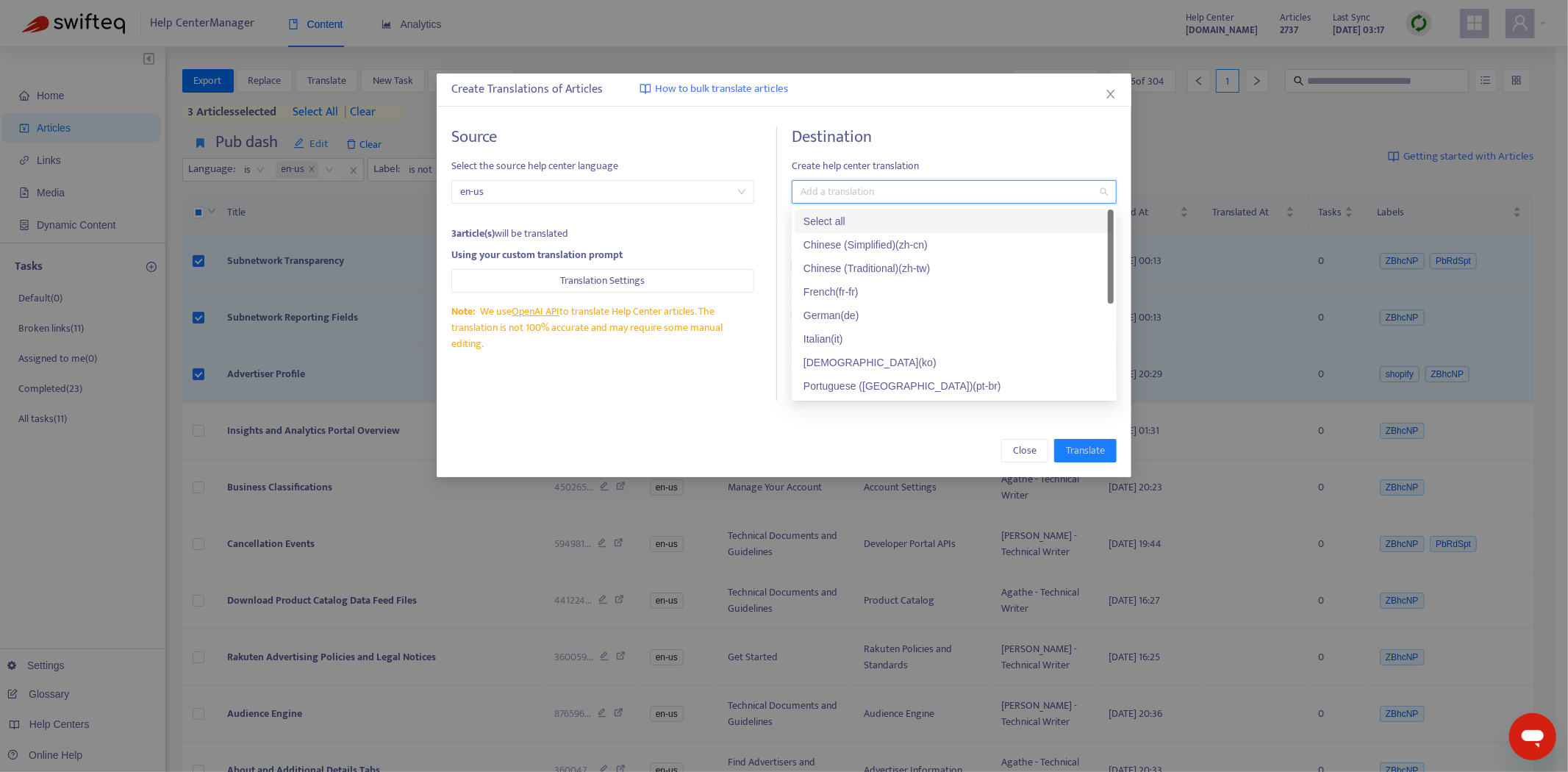
click at [880, 231] on div "Select all" at bounding box center [954, 221] width 319 height 24
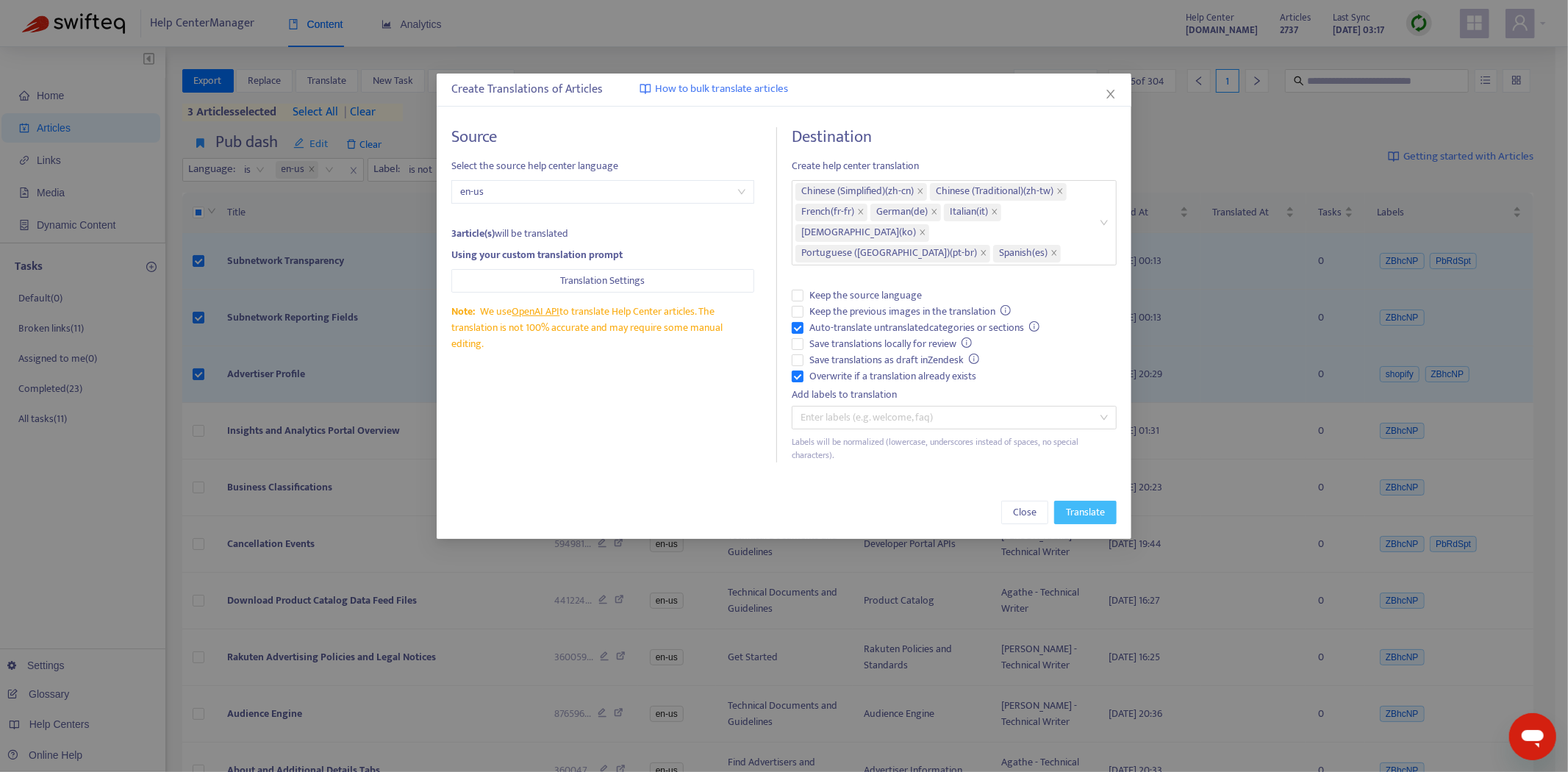
click at [1092, 504] on span "Translate" at bounding box center [1085, 512] width 39 height 16
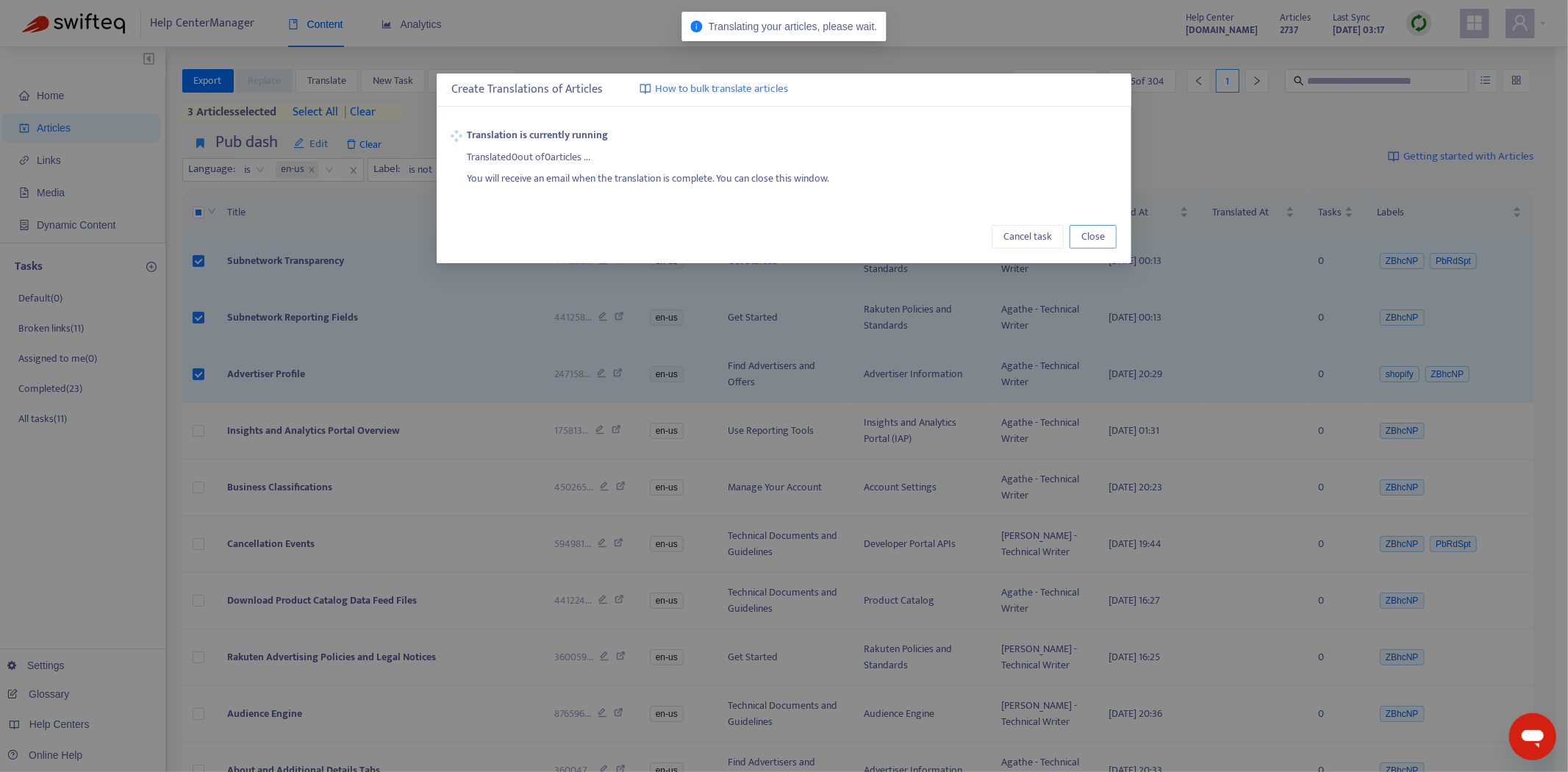
click at [1078, 236] on button "Close" at bounding box center [1093, 237] width 47 height 24
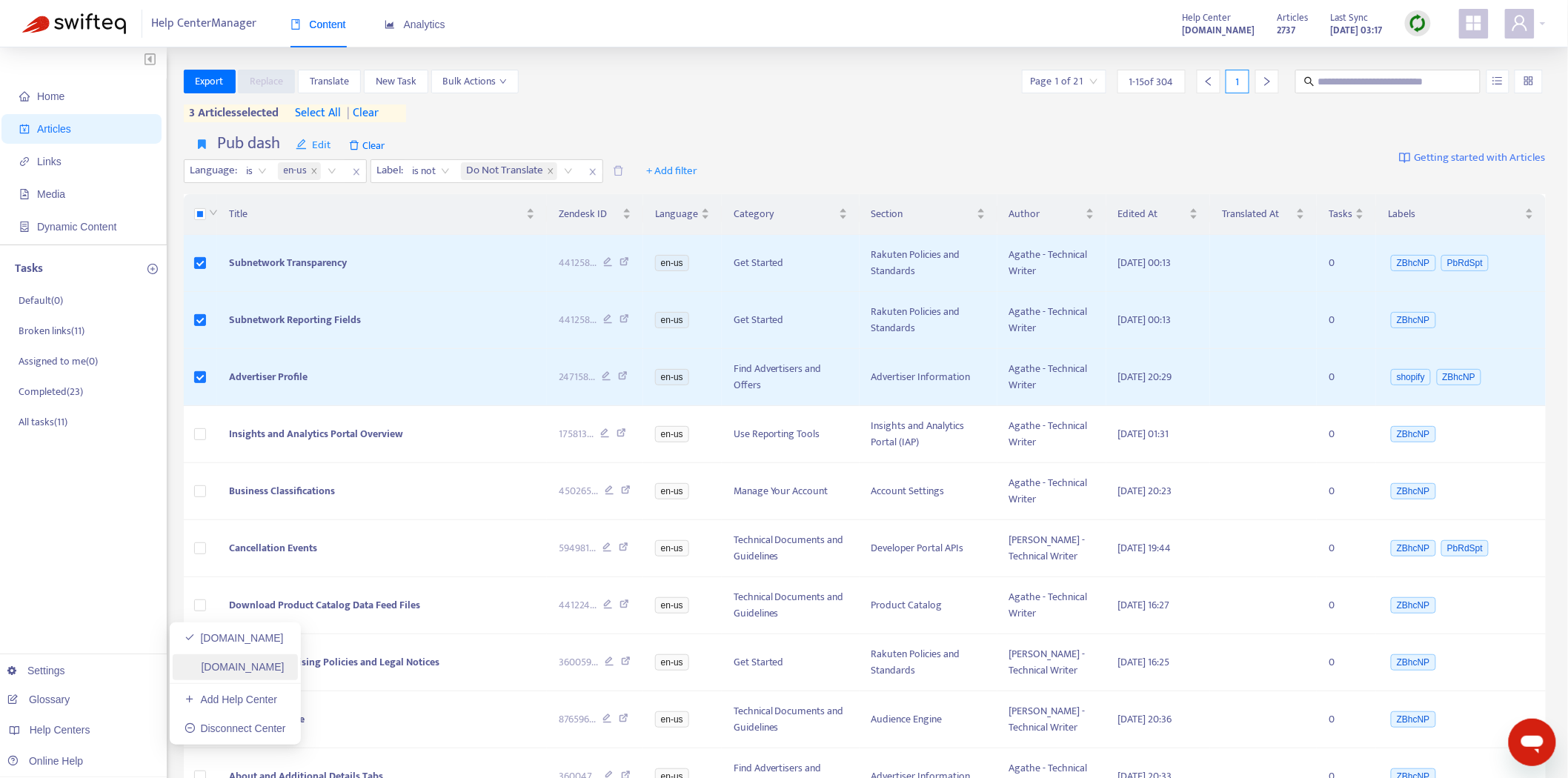
click at [218, 661] on link "[DOMAIN_NAME]" at bounding box center [235, 667] width 100 height 12
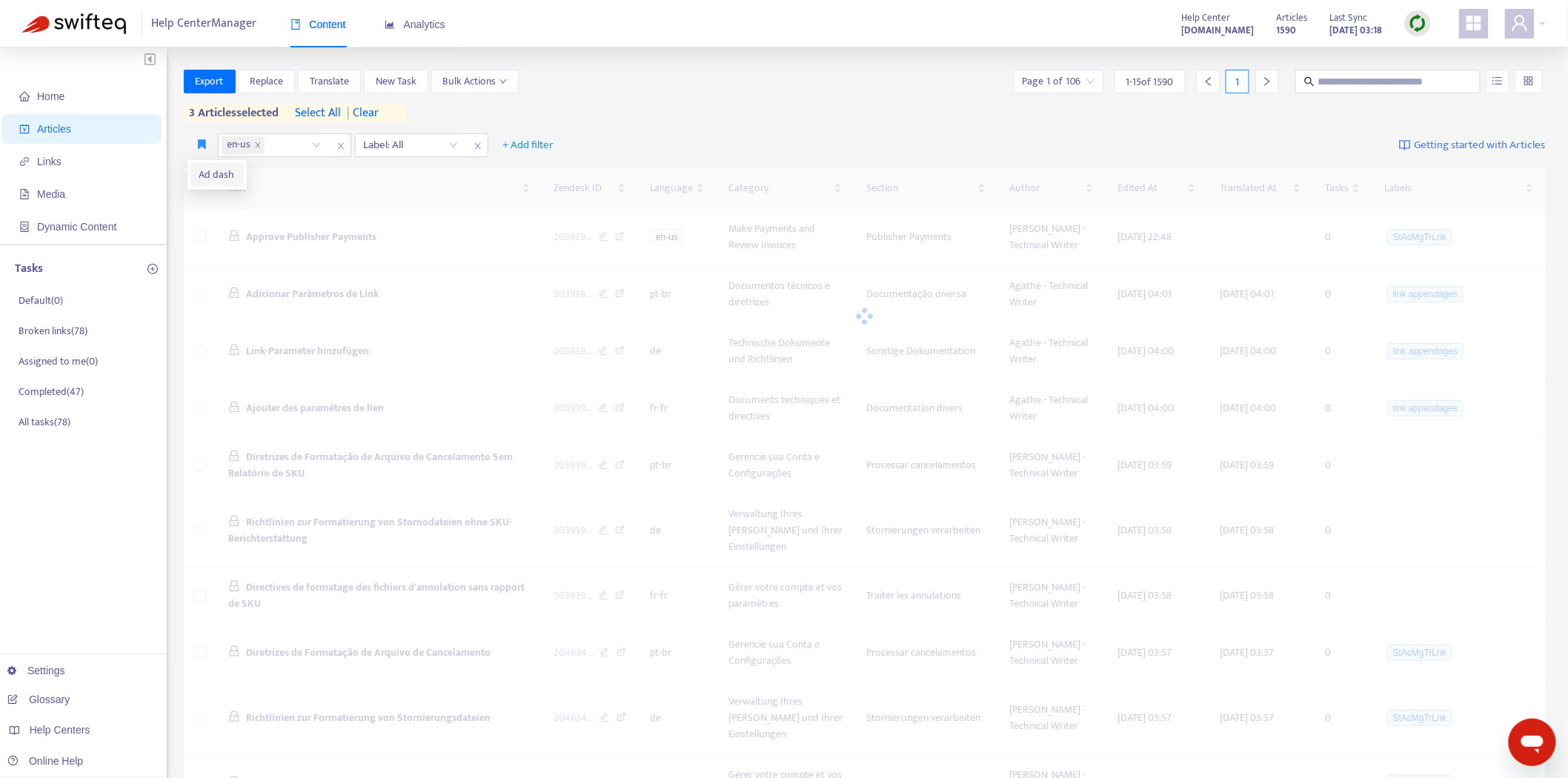
click at [205, 173] on span "Ad dash" at bounding box center [217, 174] width 36 height 16
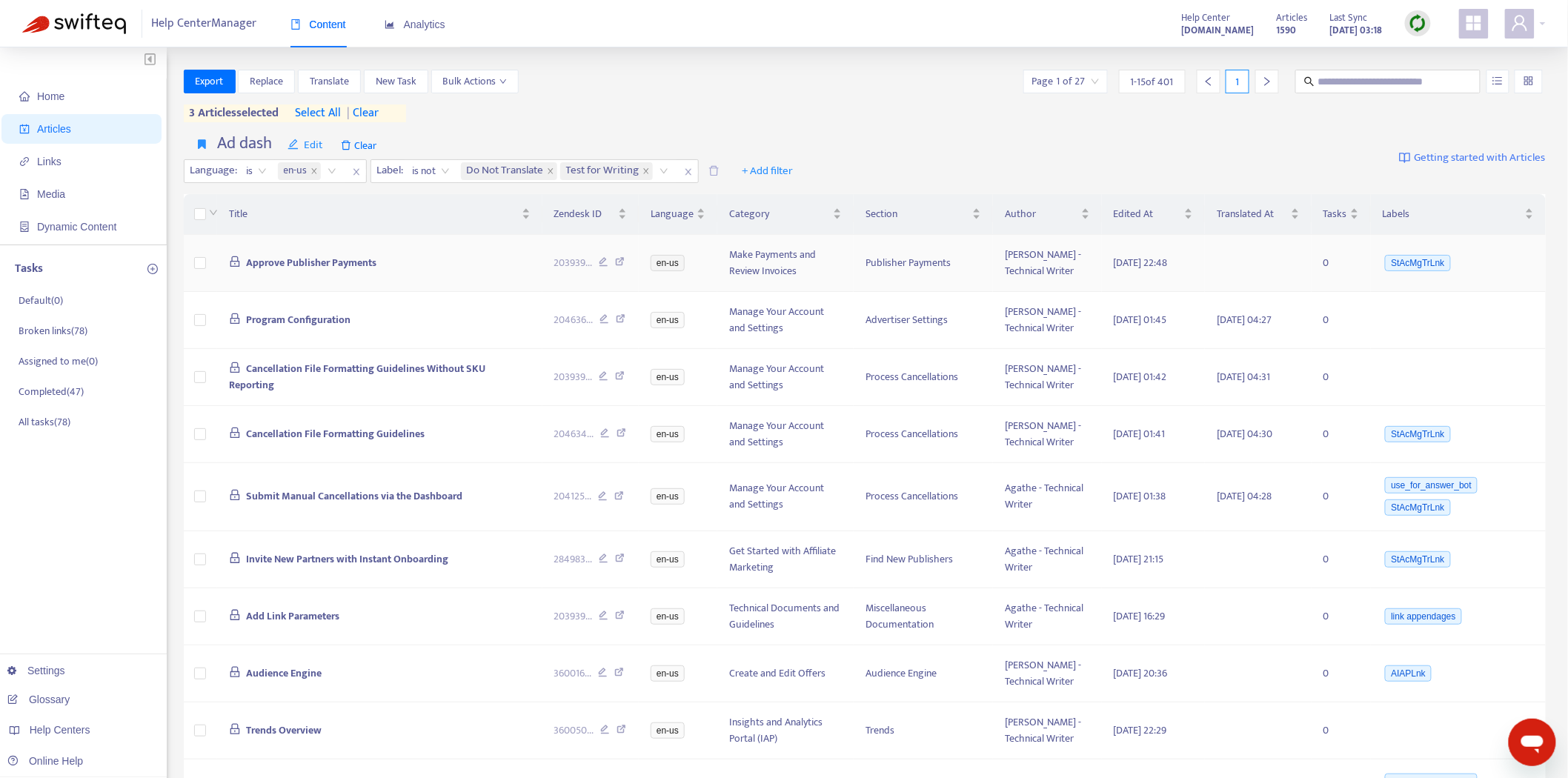
click at [364, 256] on span "Approve Publisher Payments" at bounding box center [312, 262] width 131 height 17
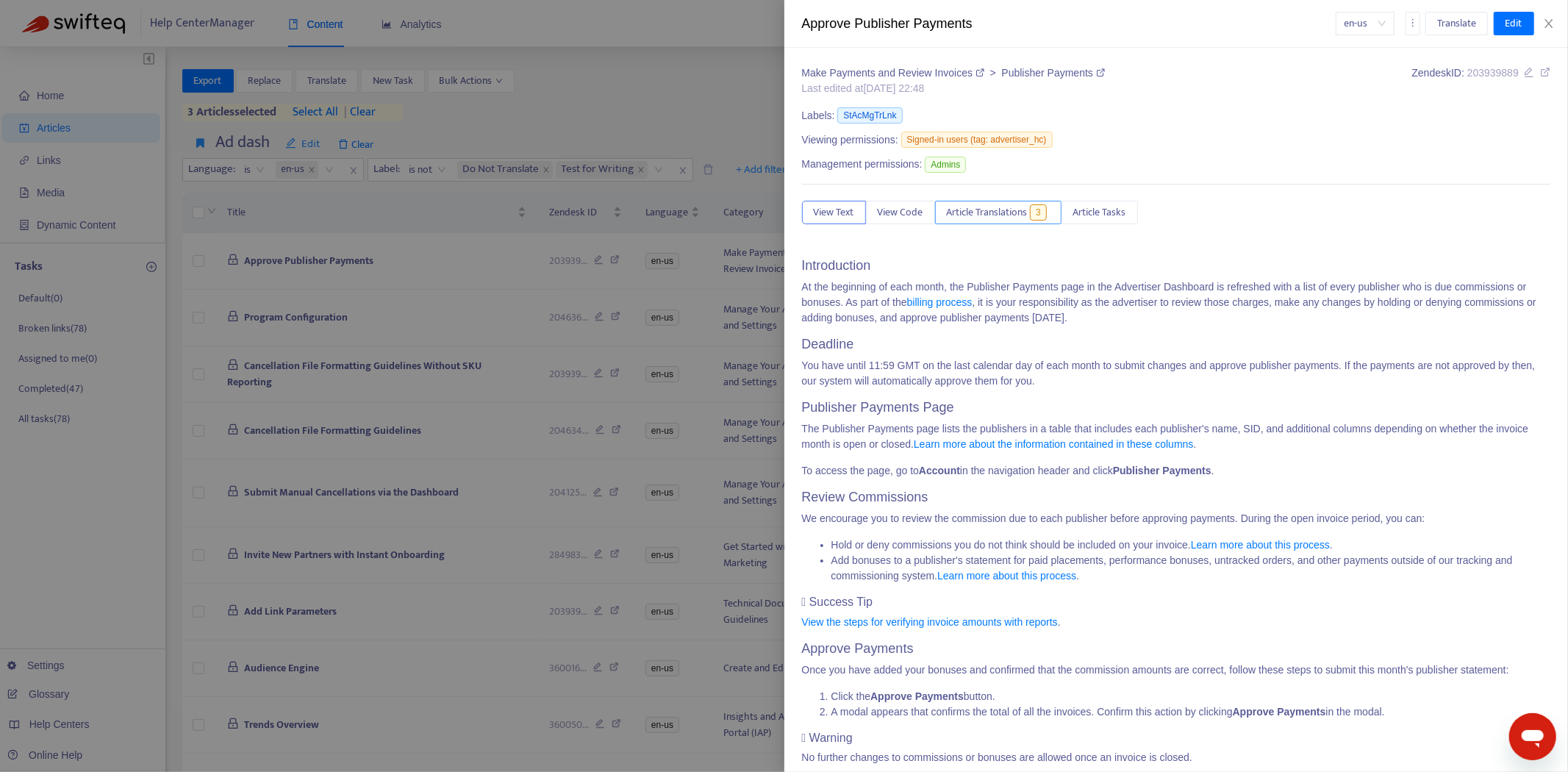
click at [995, 205] on span "Article Translations" at bounding box center [987, 213] width 81 height 16
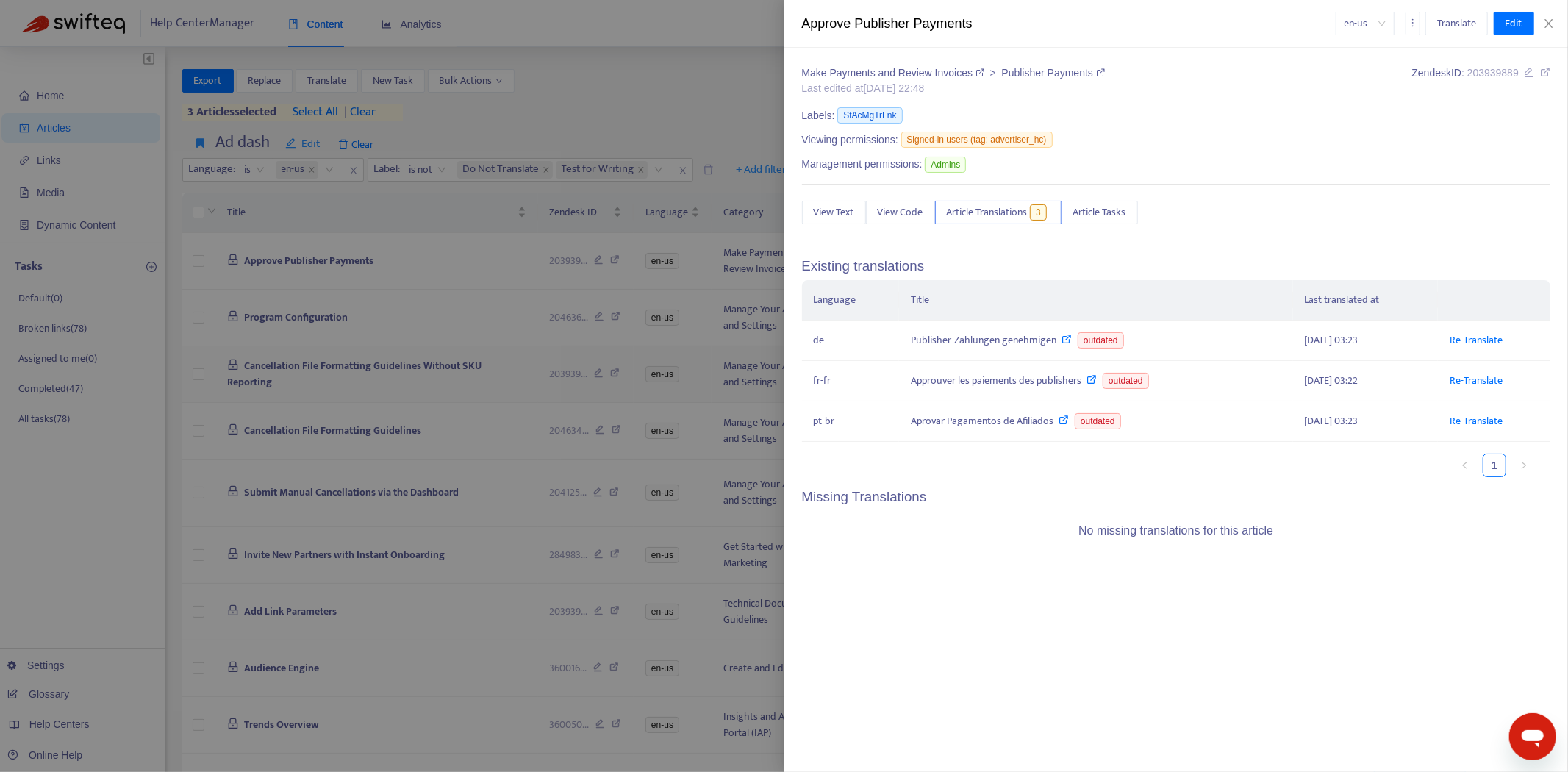
drag, startPoint x: 415, startPoint y: 349, endPoint x: 338, endPoint y: 352, distance: 77.1
click at [414, 349] on div at bounding box center [784, 386] width 1568 height 772
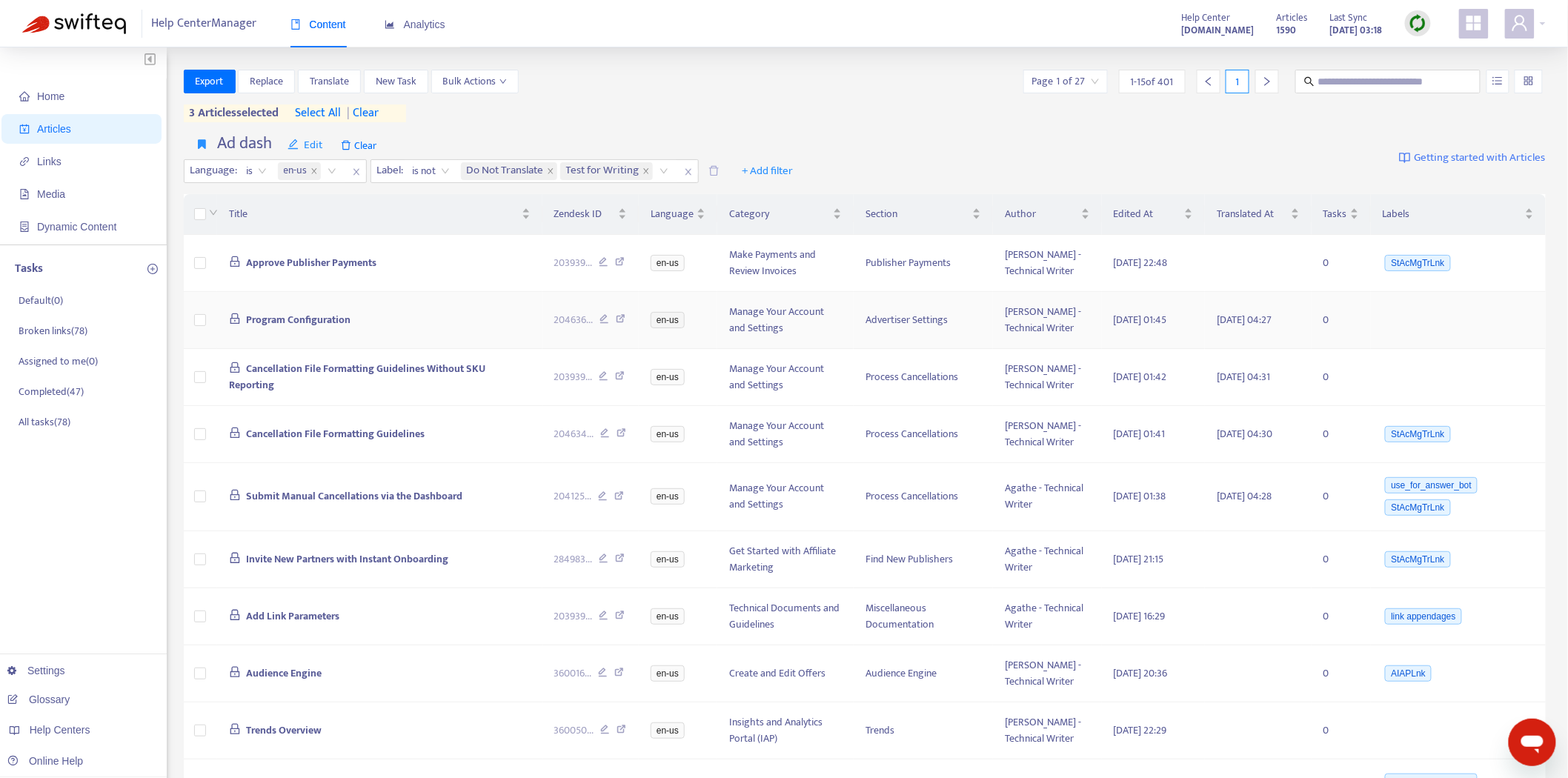
click at [307, 320] on span "Program Configuration" at bounding box center [298, 319] width 104 height 17
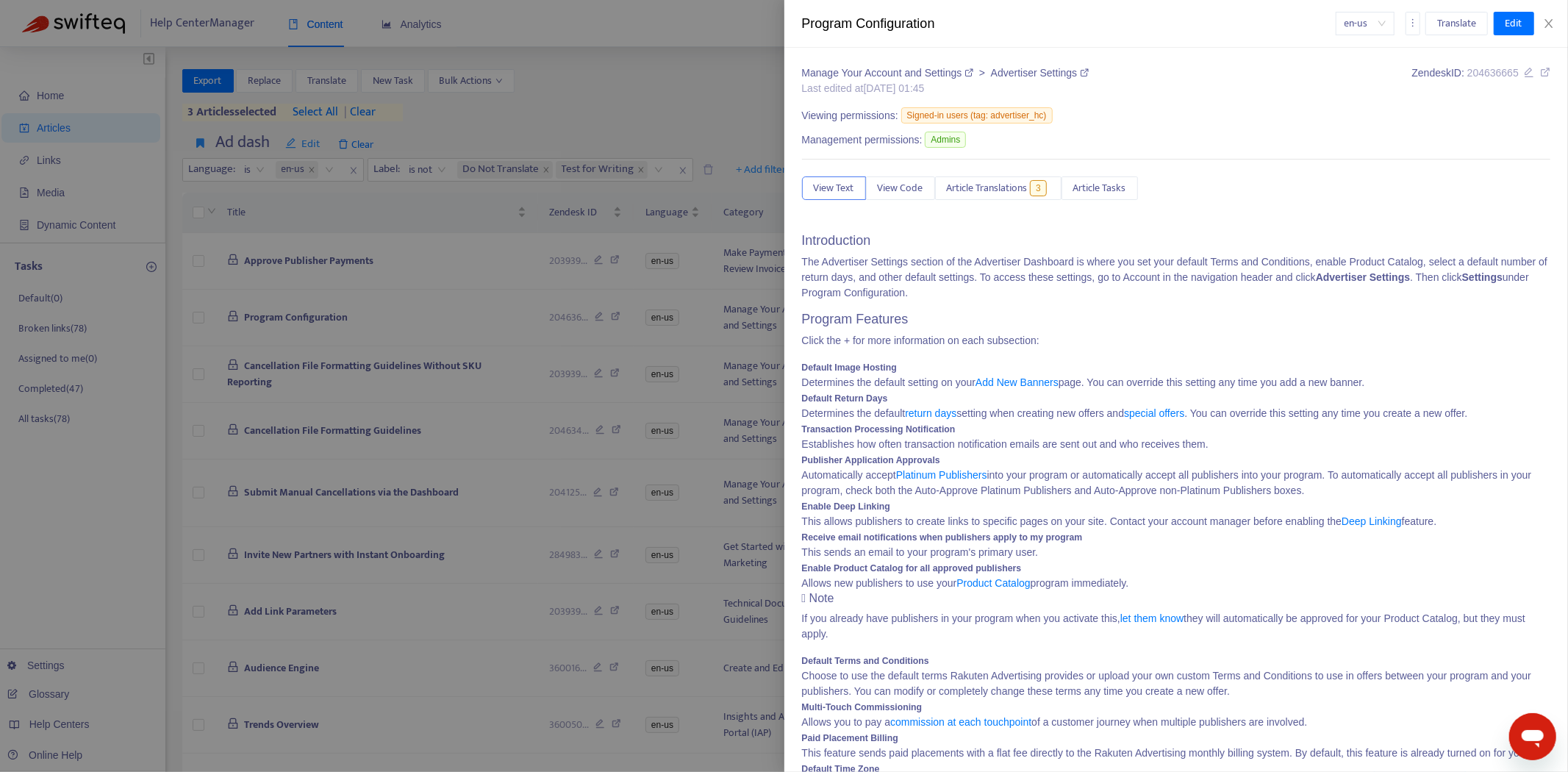
click at [1036, 170] on div "Manage Your Account and Settings > Advertiser Settings Last edited at [DATE] 01…" at bounding box center [1177, 476] width 749 height 822
click at [1024, 182] on span "Article Translations" at bounding box center [987, 188] width 81 height 16
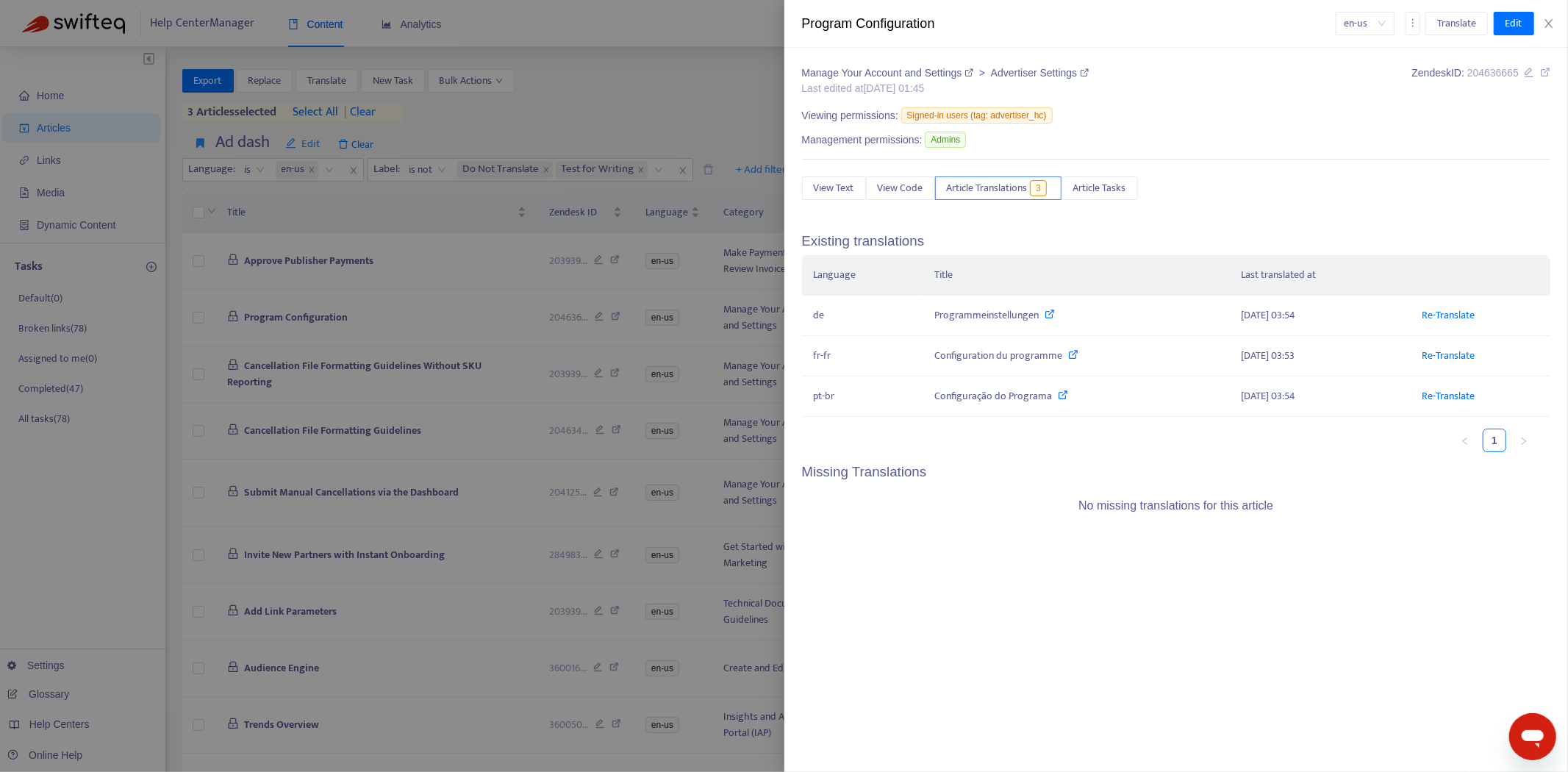
click at [289, 362] on div at bounding box center [784, 386] width 1568 height 772
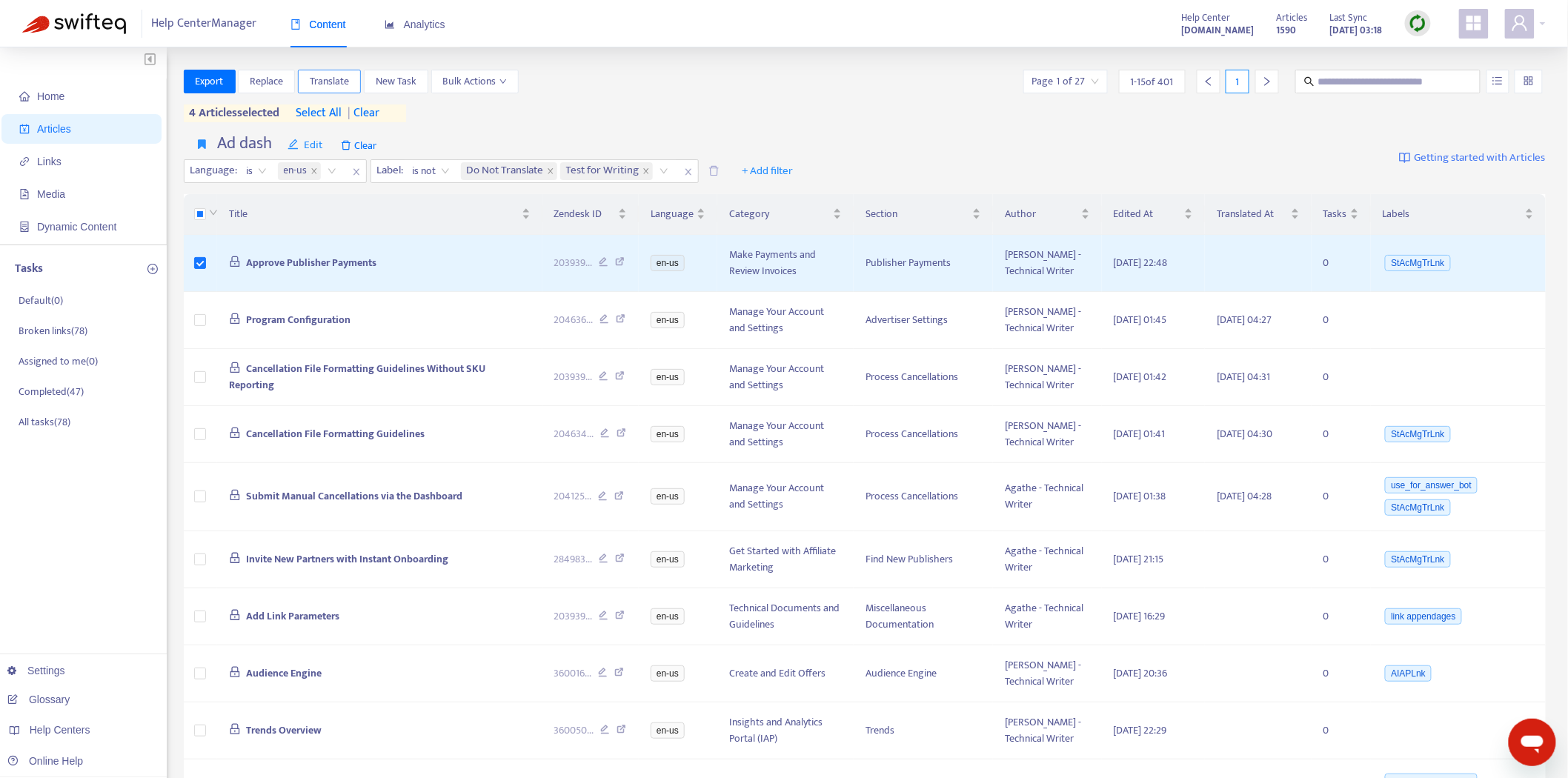
click at [344, 76] on span "Translate" at bounding box center [329, 81] width 39 height 16
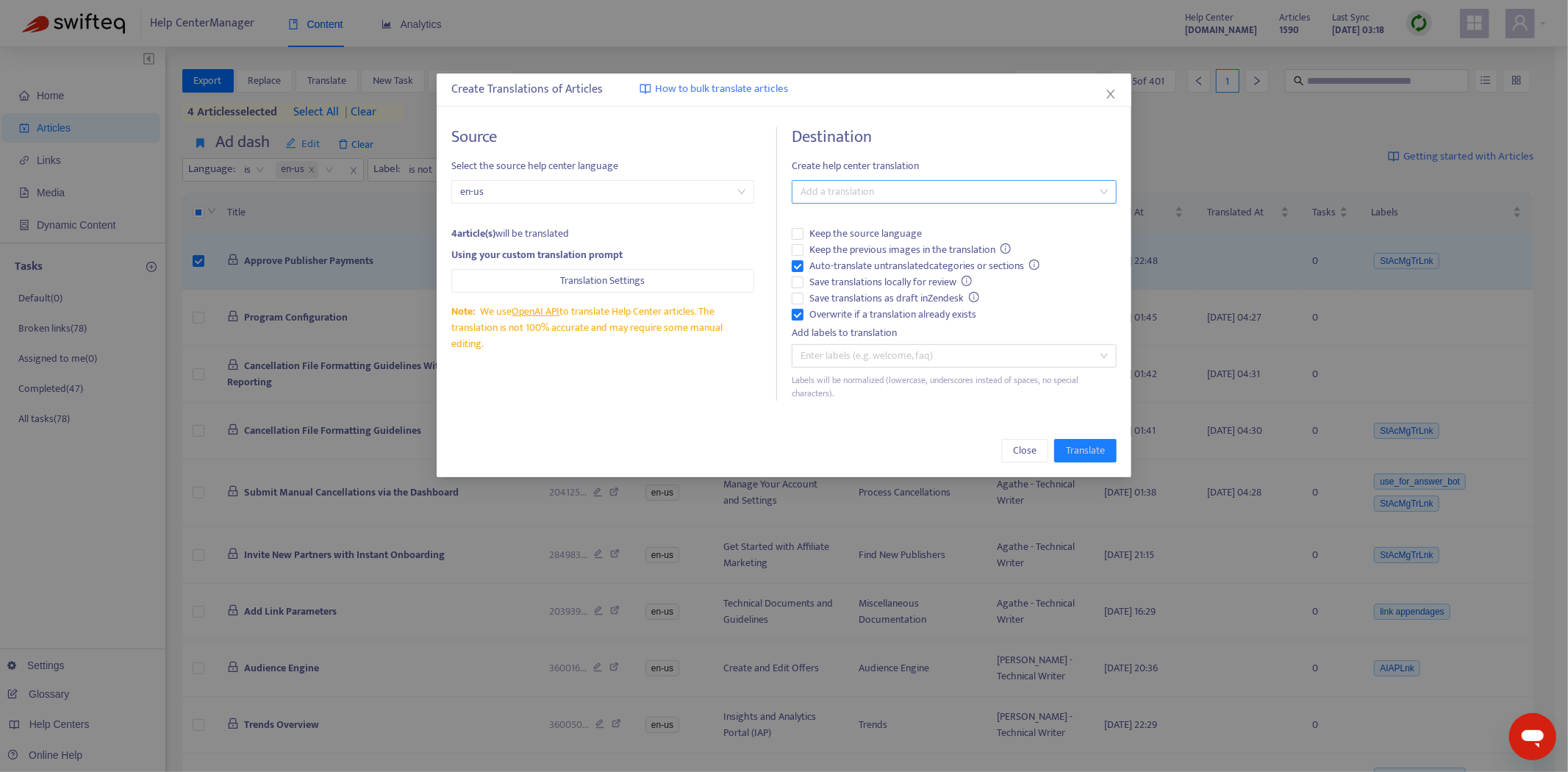
click at [909, 202] on div "Add a translation" at bounding box center [954, 192] width 325 height 24
click at [901, 226] on div "Select all" at bounding box center [954, 221] width 301 height 16
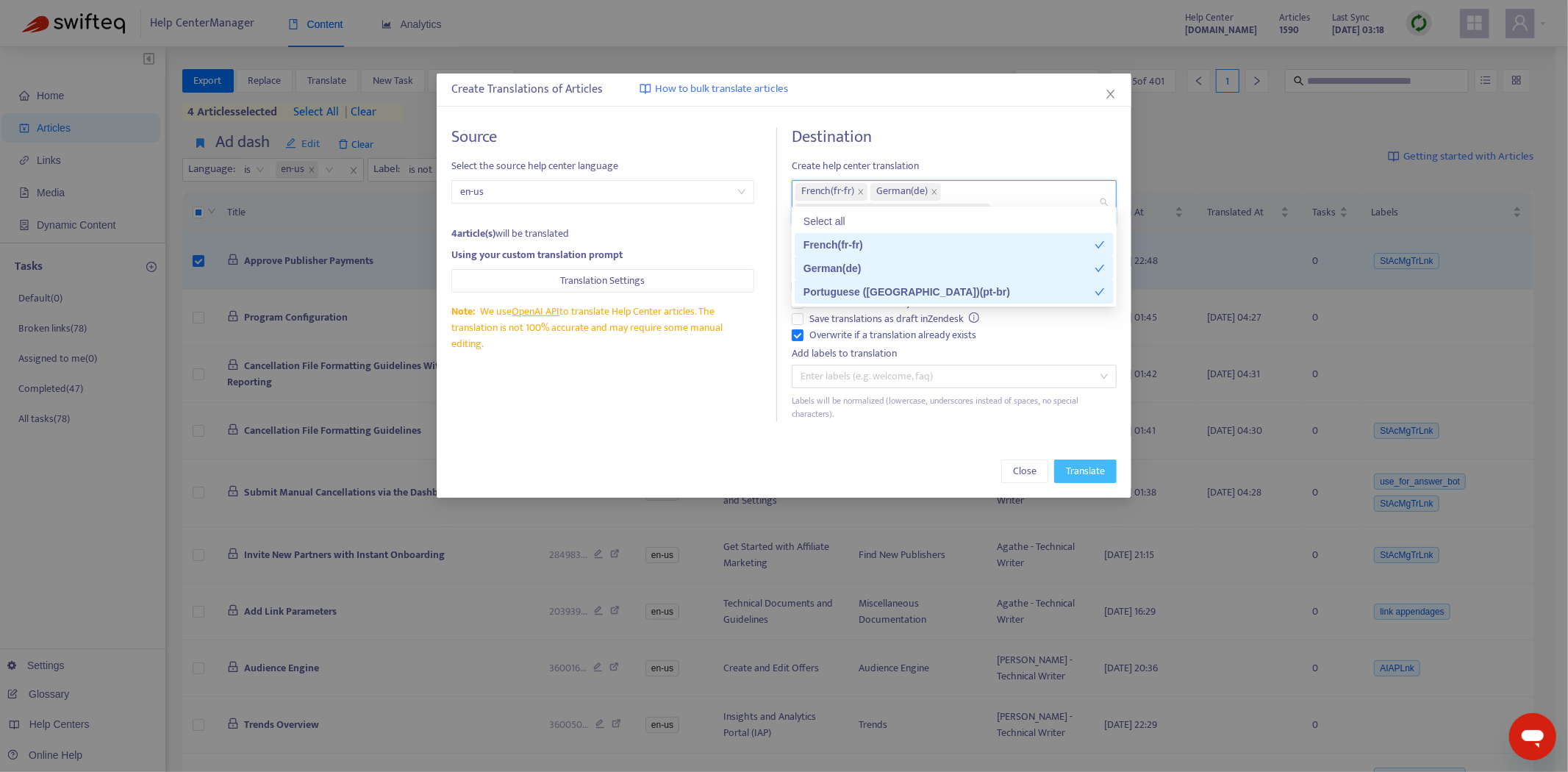
click at [1076, 463] on span "Translate" at bounding box center [1085, 471] width 39 height 16
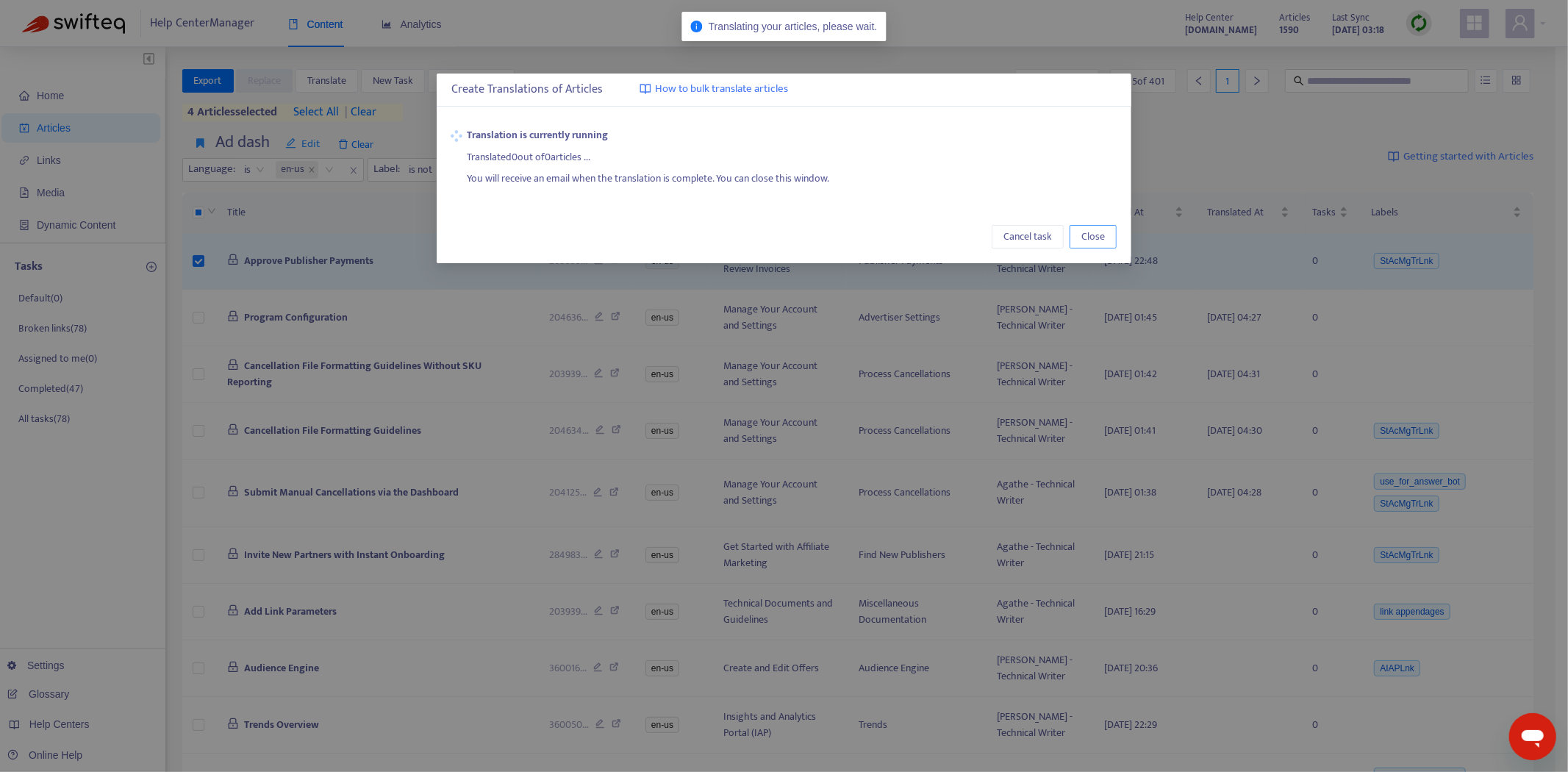
click at [1081, 236] on span "Close" at bounding box center [1093, 236] width 24 height 16
